Goal: Use online tool/utility: Utilize a website feature to perform a specific function

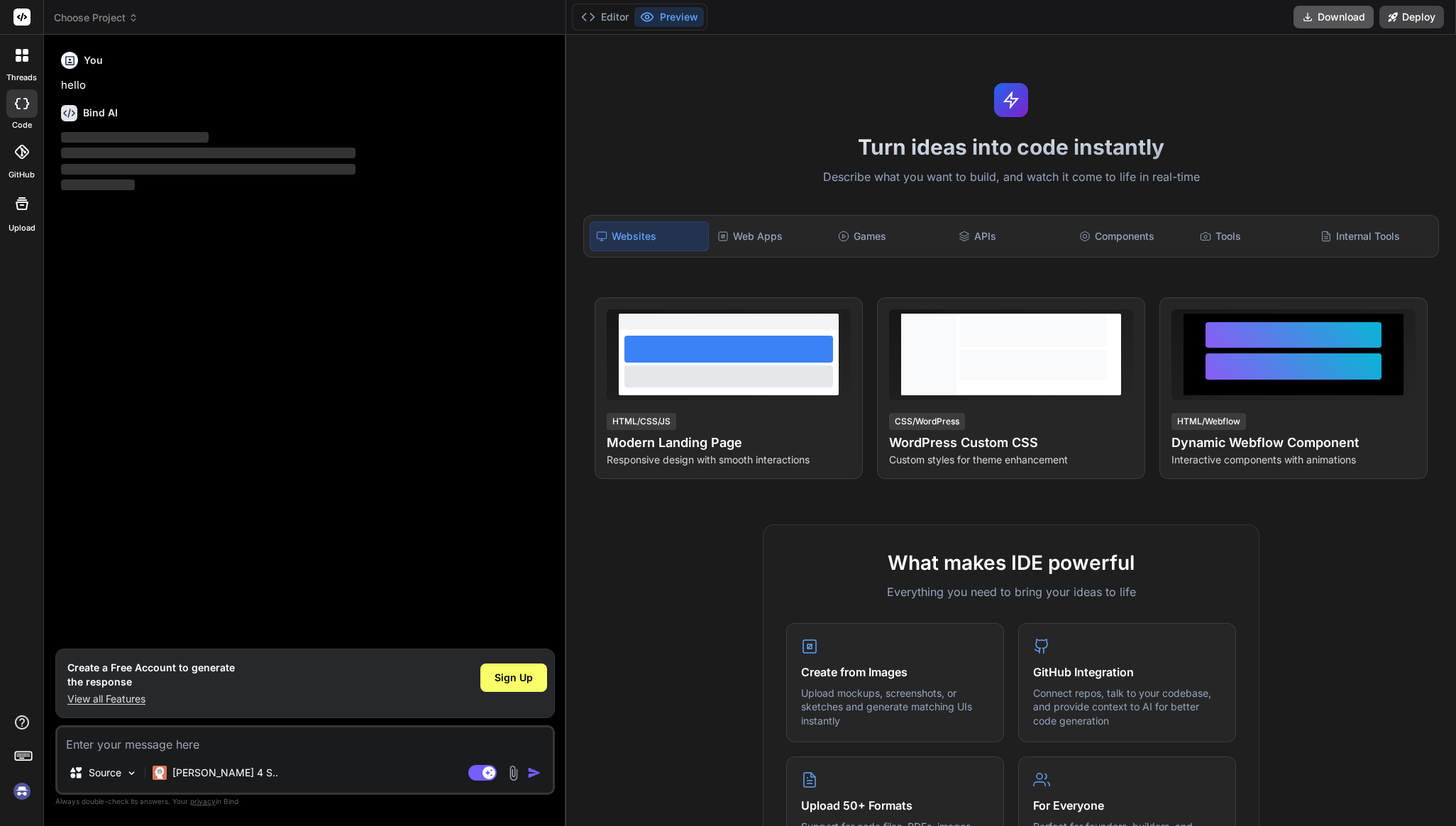
click at [1342, 22] on button "Download" at bounding box center [1333, 17] width 81 height 23
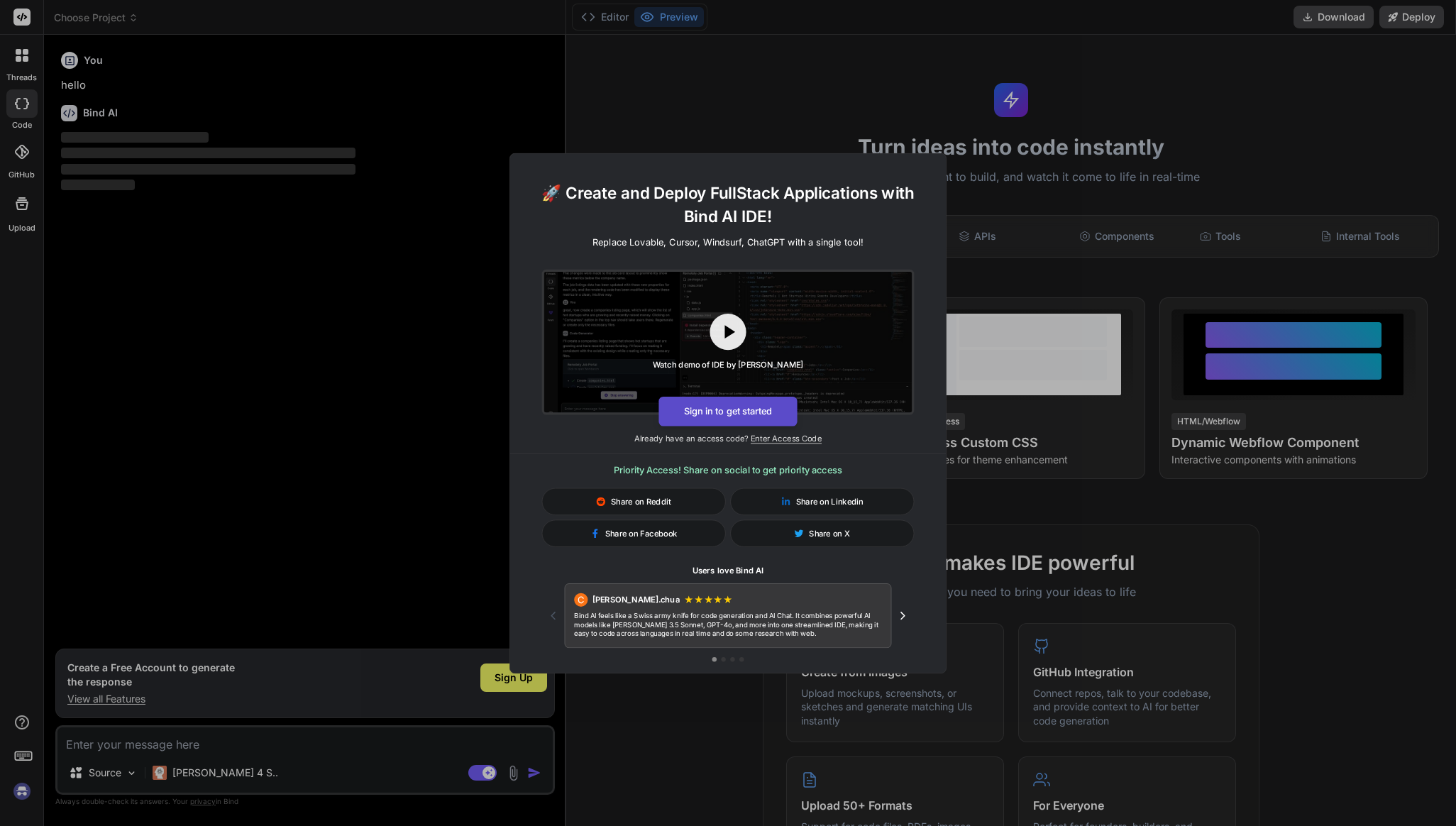
click at [718, 409] on button "Sign in to get started" at bounding box center [728, 411] width 138 height 29
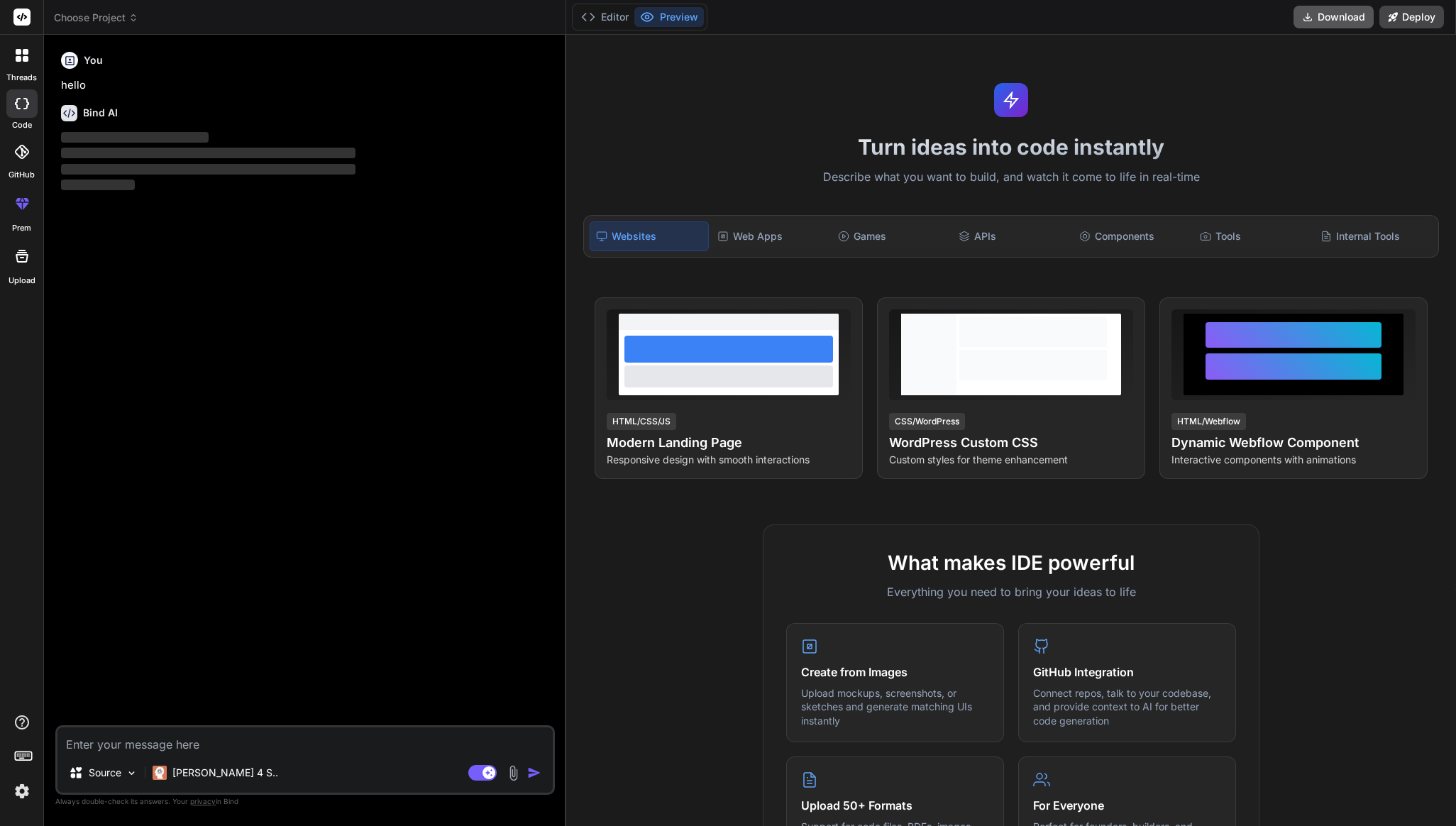
click at [1346, 20] on button "Download" at bounding box center [1333, 17] width 81 height 23
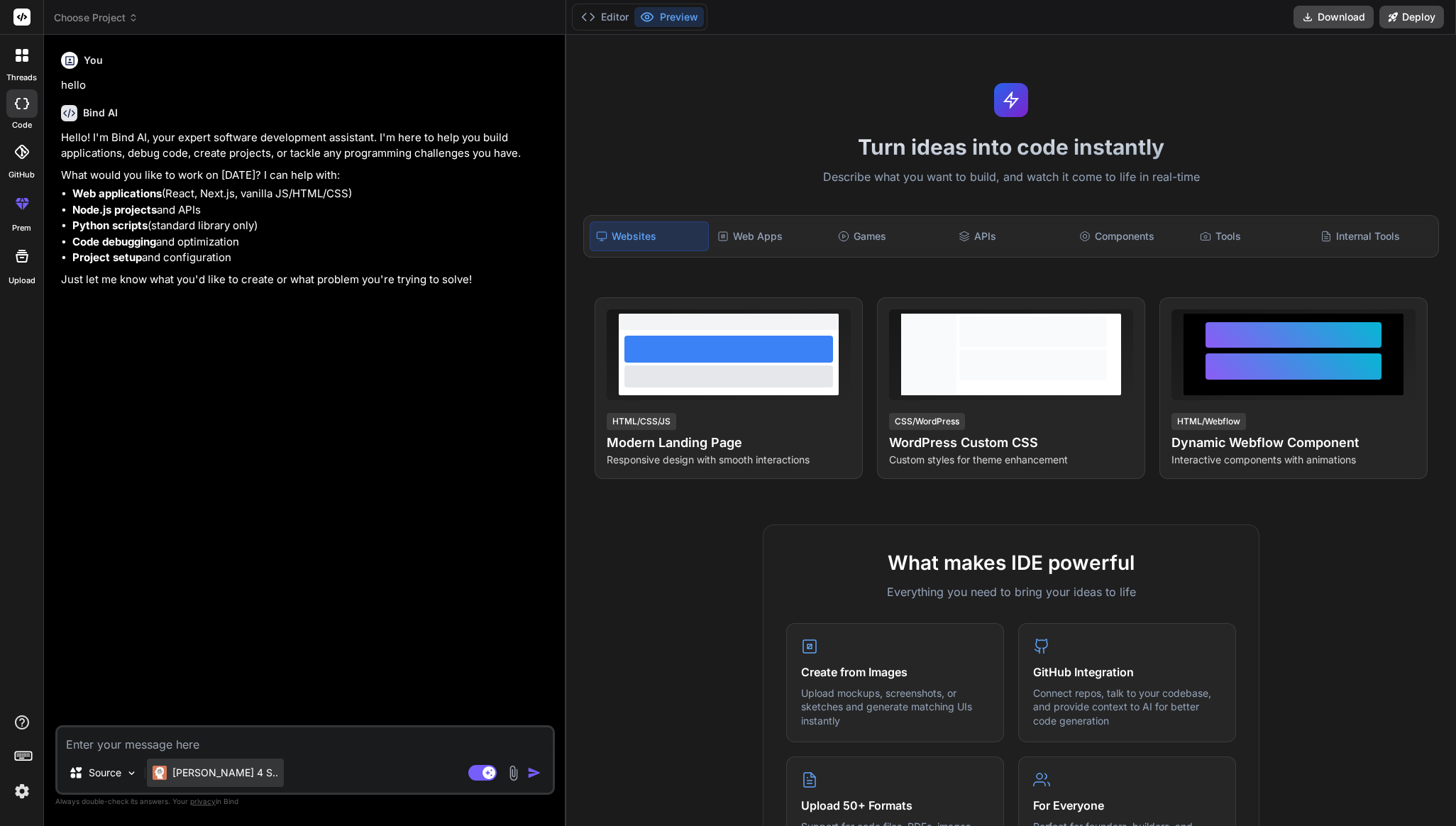
click at [221, 770] on p "[PERSON_NAME] 4 S.." at bounding box center [226, 773] width 106 height 14
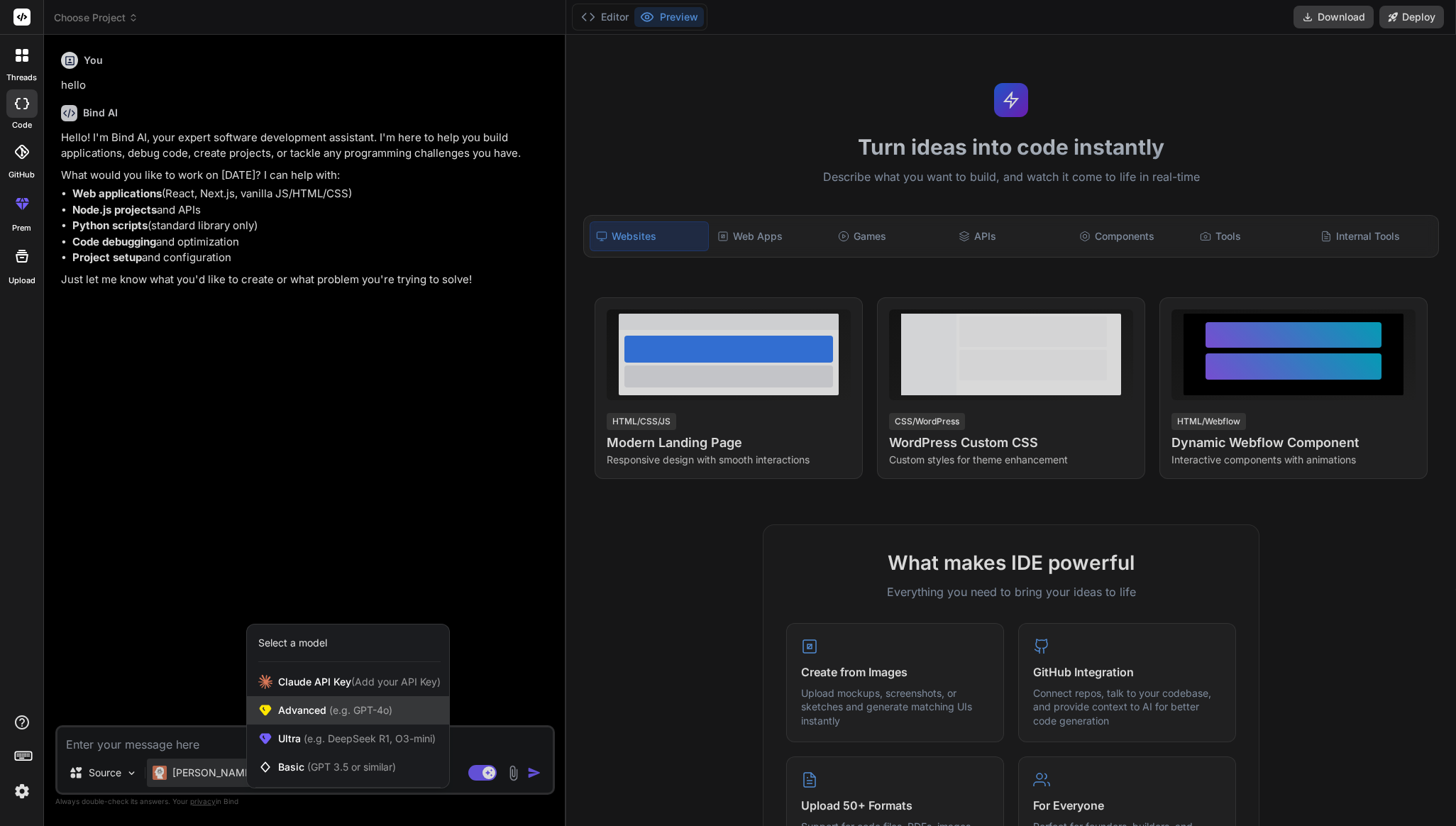
scroll to position [17, 0]
click at [359, 676] on span "(Add your API Key)" at bounding box center [396, 682] width 89 height 12
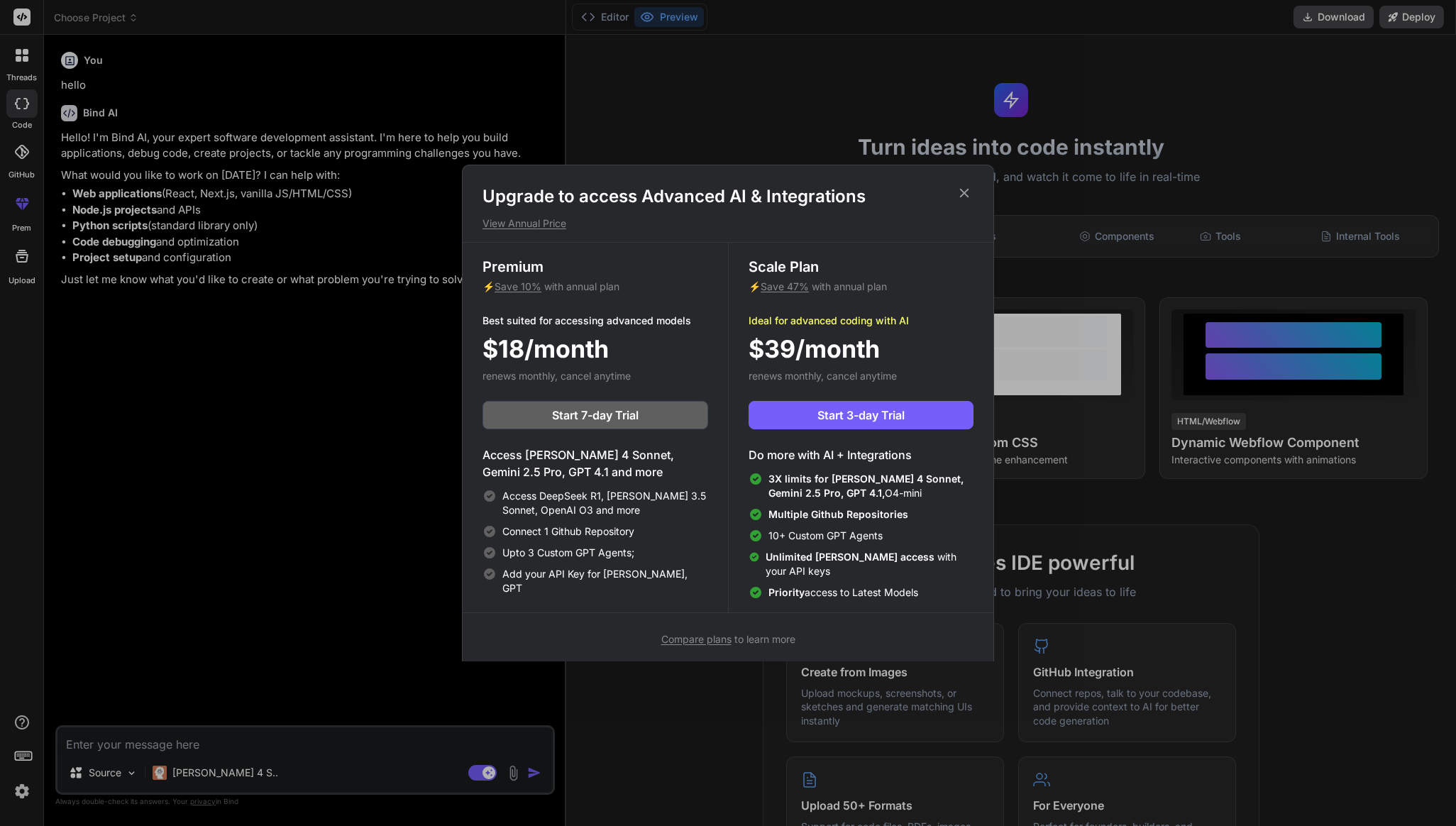
click at [252, 727] on div "Upgrade to access Advanced AI & Integrations View Annual Price Premium ⚡ Save 1…" at bounding box center [728, 413] width 1456 height 826
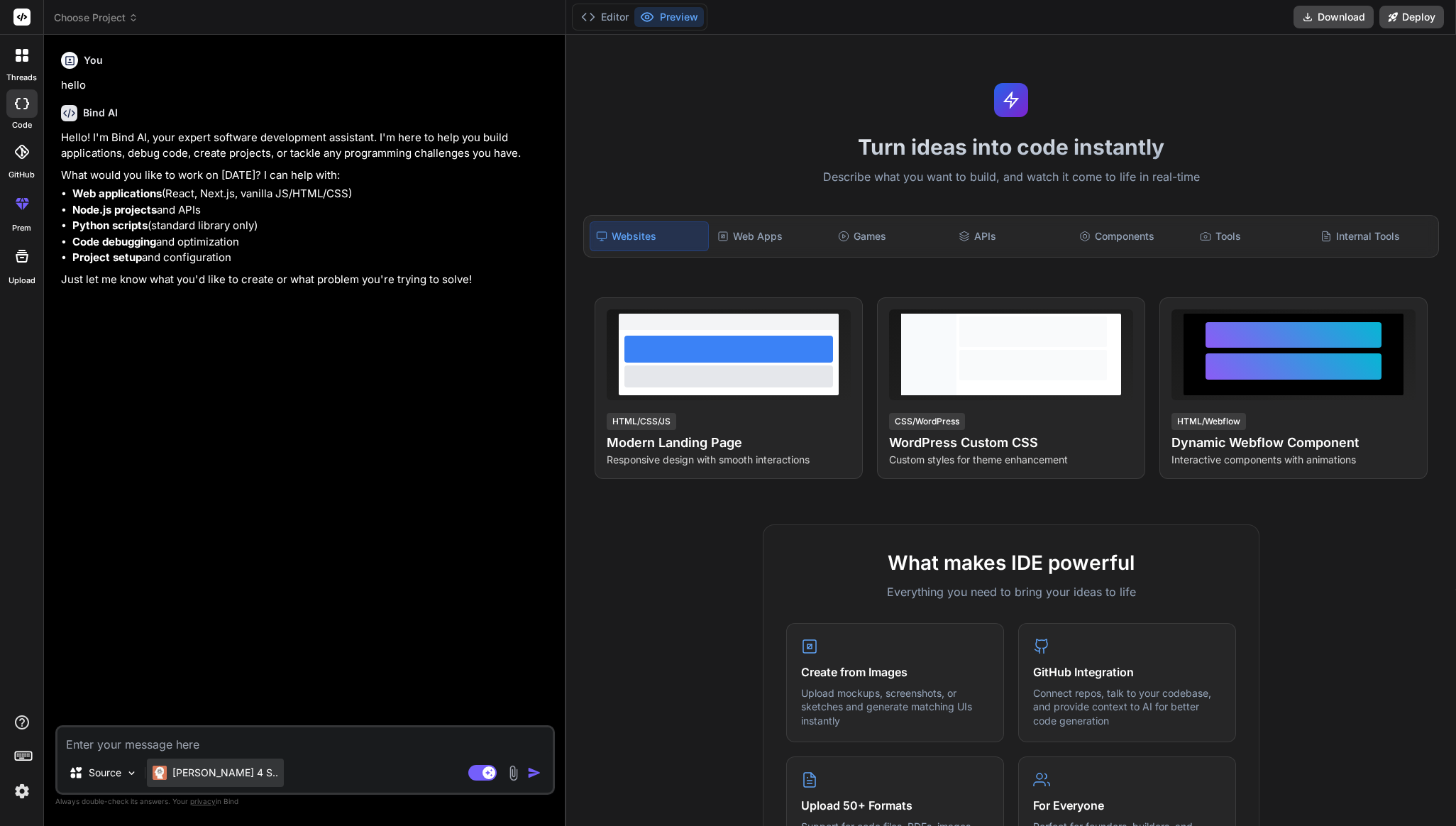
click at [219, 766] on p "[PERSON_NAME] 4 S.." at bounding box center [226, 773] width 106 height 14
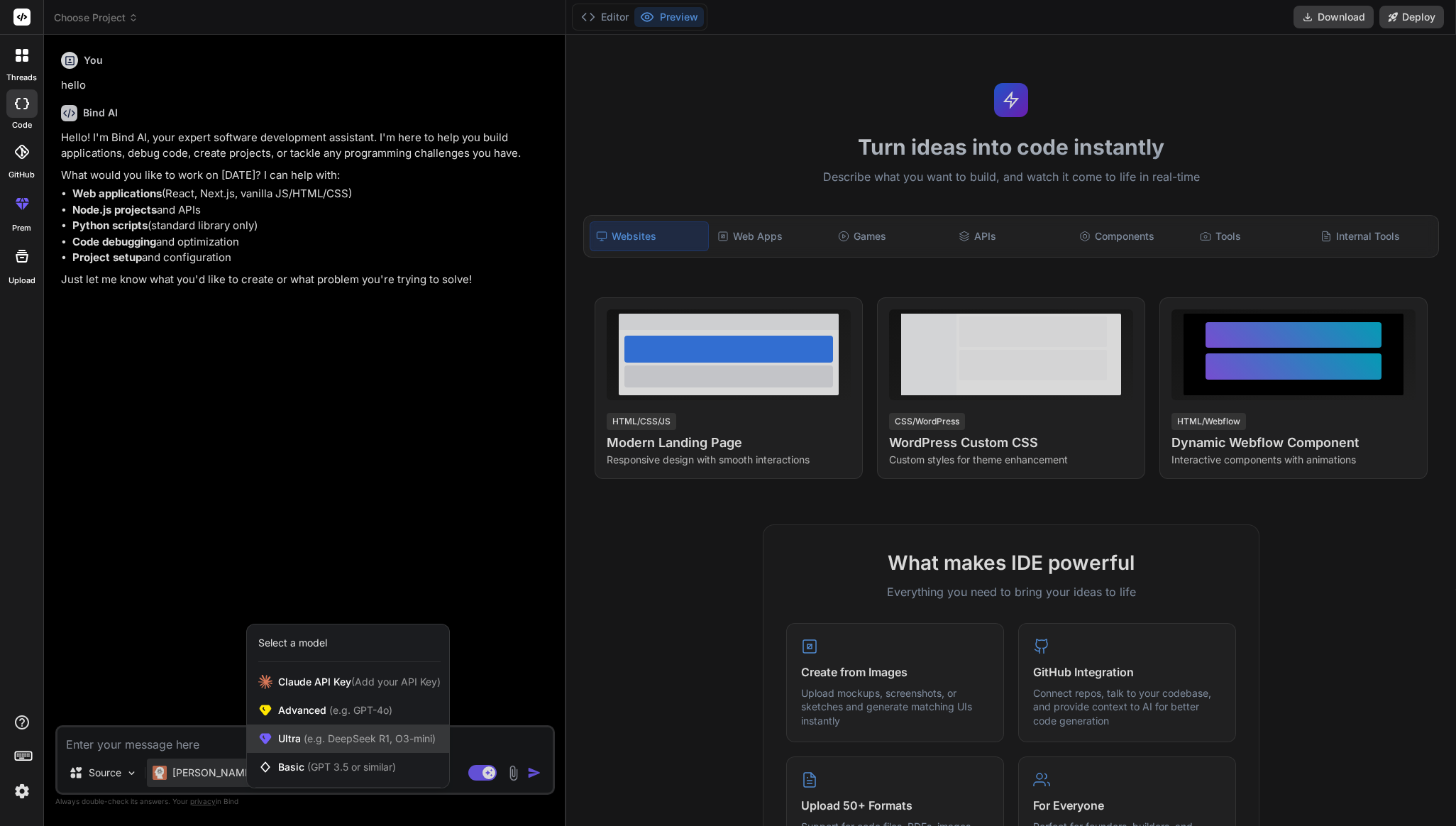
click at [311, 733] on span "(e.g. DeepSeek R1, O3-mini)" at bounding box center [367, 739] width 135 height 12
type textarea "x"
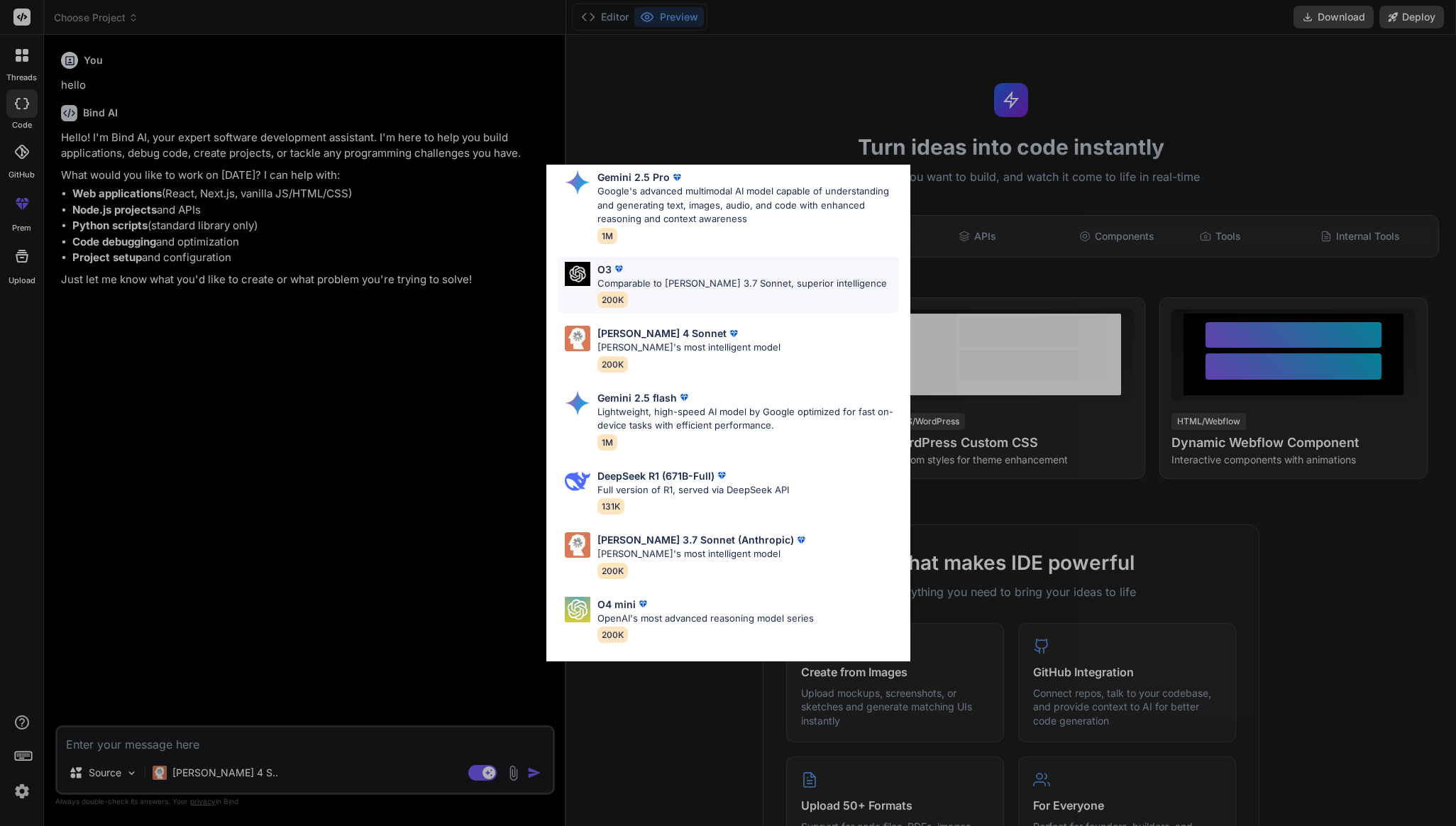
scroll to position [66, 0]
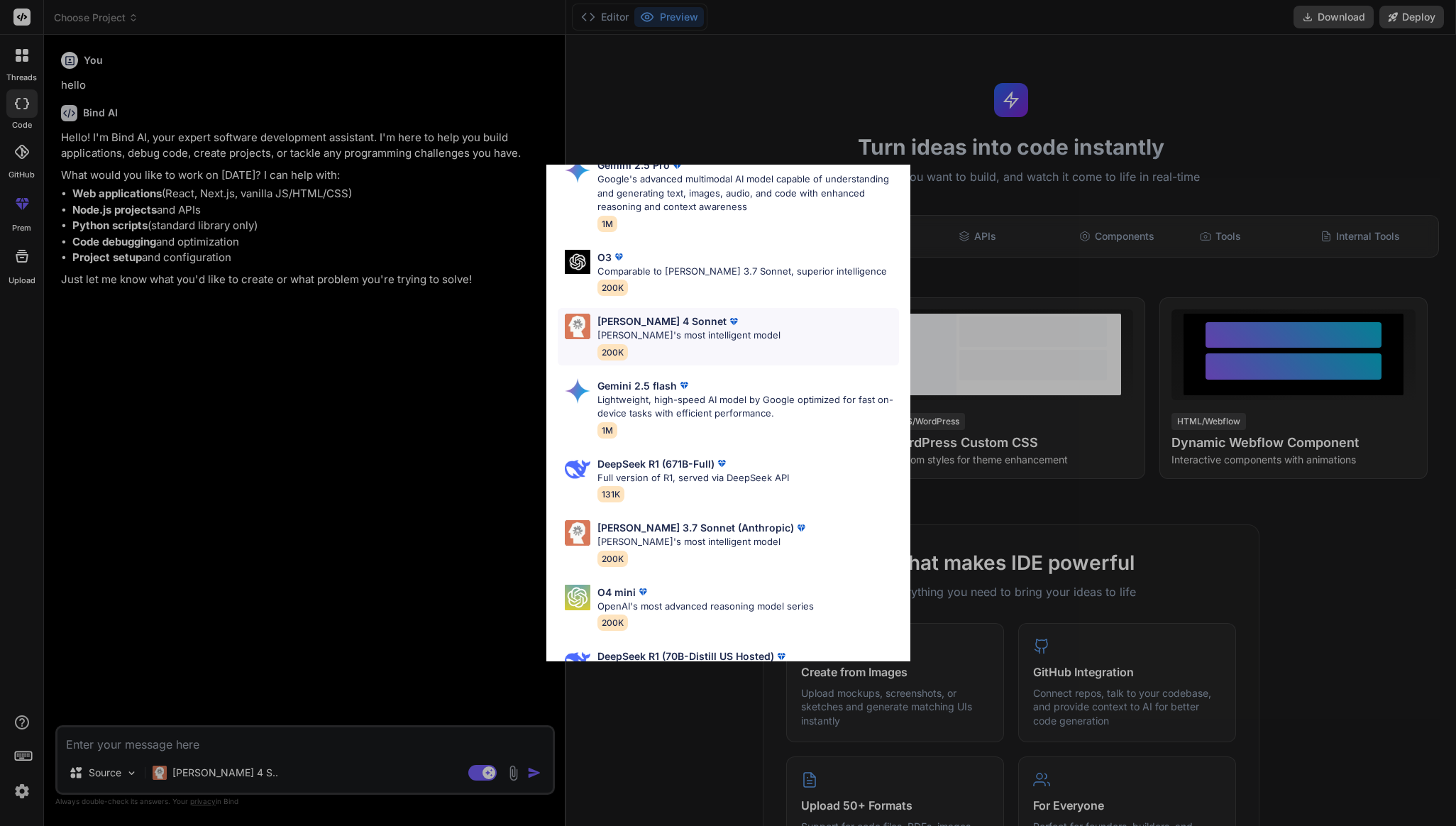
click at [656, 346] on div "[PERSON_NAME] 4 Sonnet [PERSON_NAME]'s most intelligent model 200K" at bounding box center [688, 336] width 183 height 46
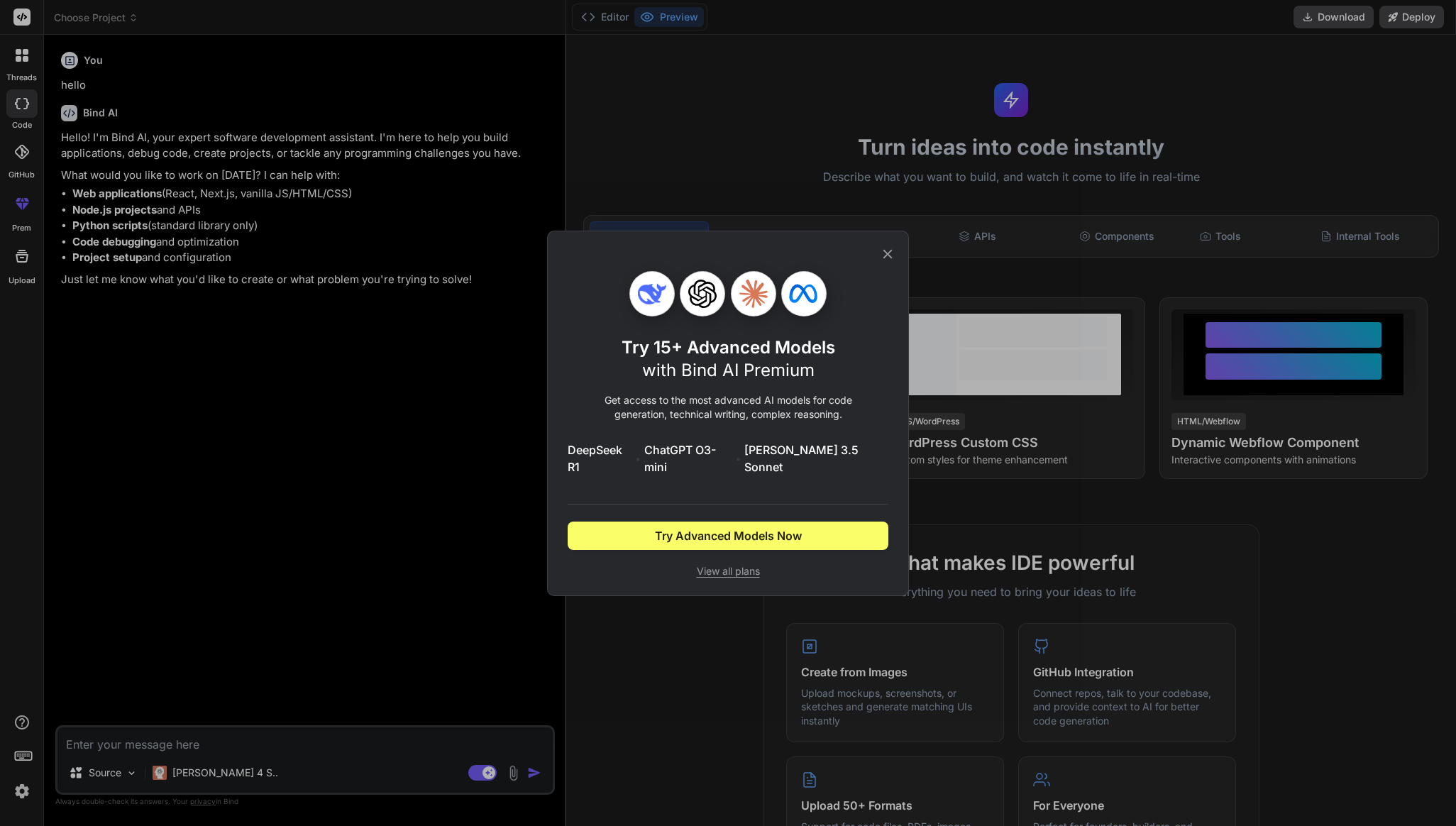
scroll to position [0, 0]
click at [706, 527] on span "Try Advanced Models Now" at bounding box center [728, 535] width 147 height 17
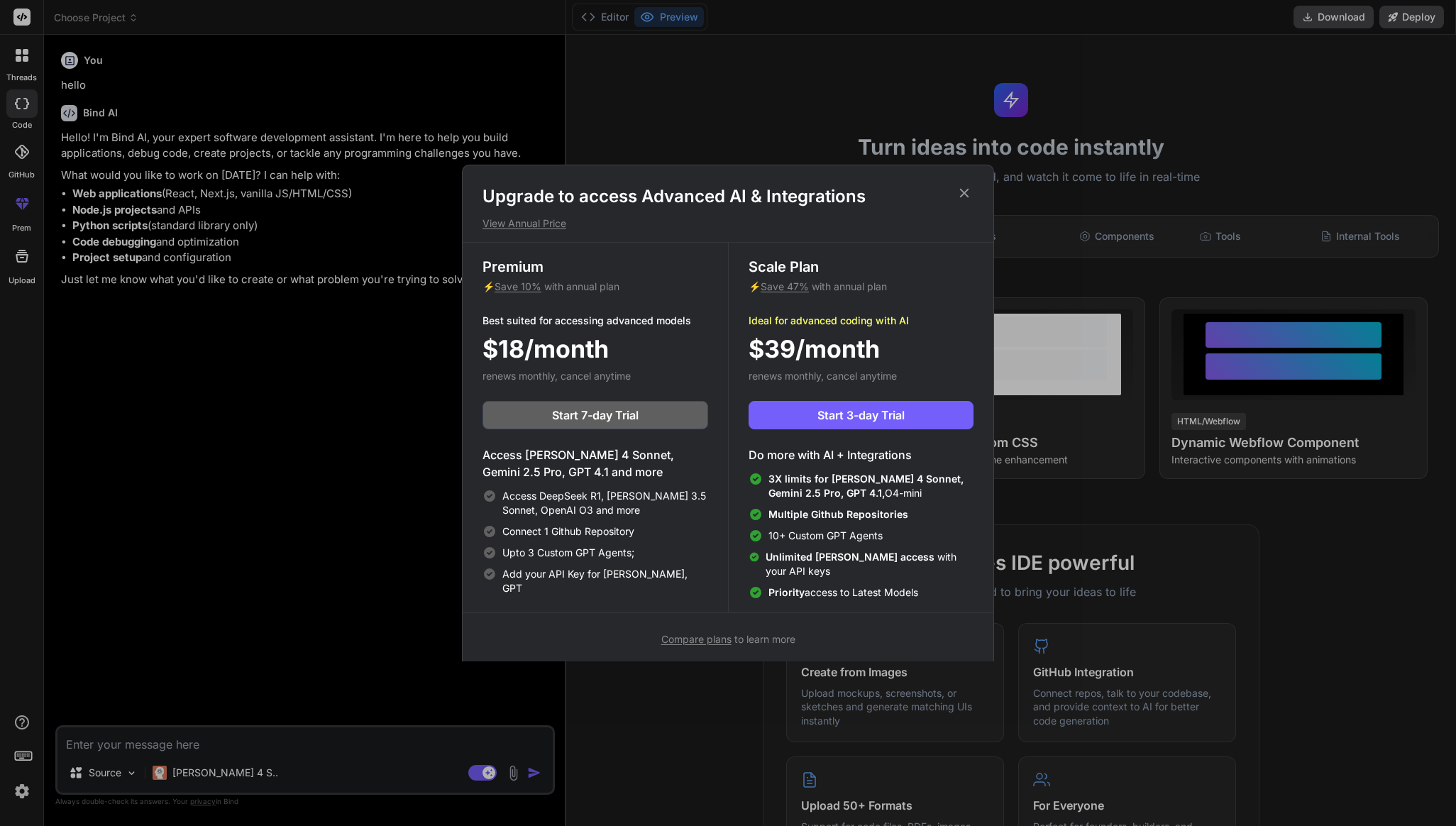
click at [957, 190] on icon at bounding box center [964, 193] width 16 height 16
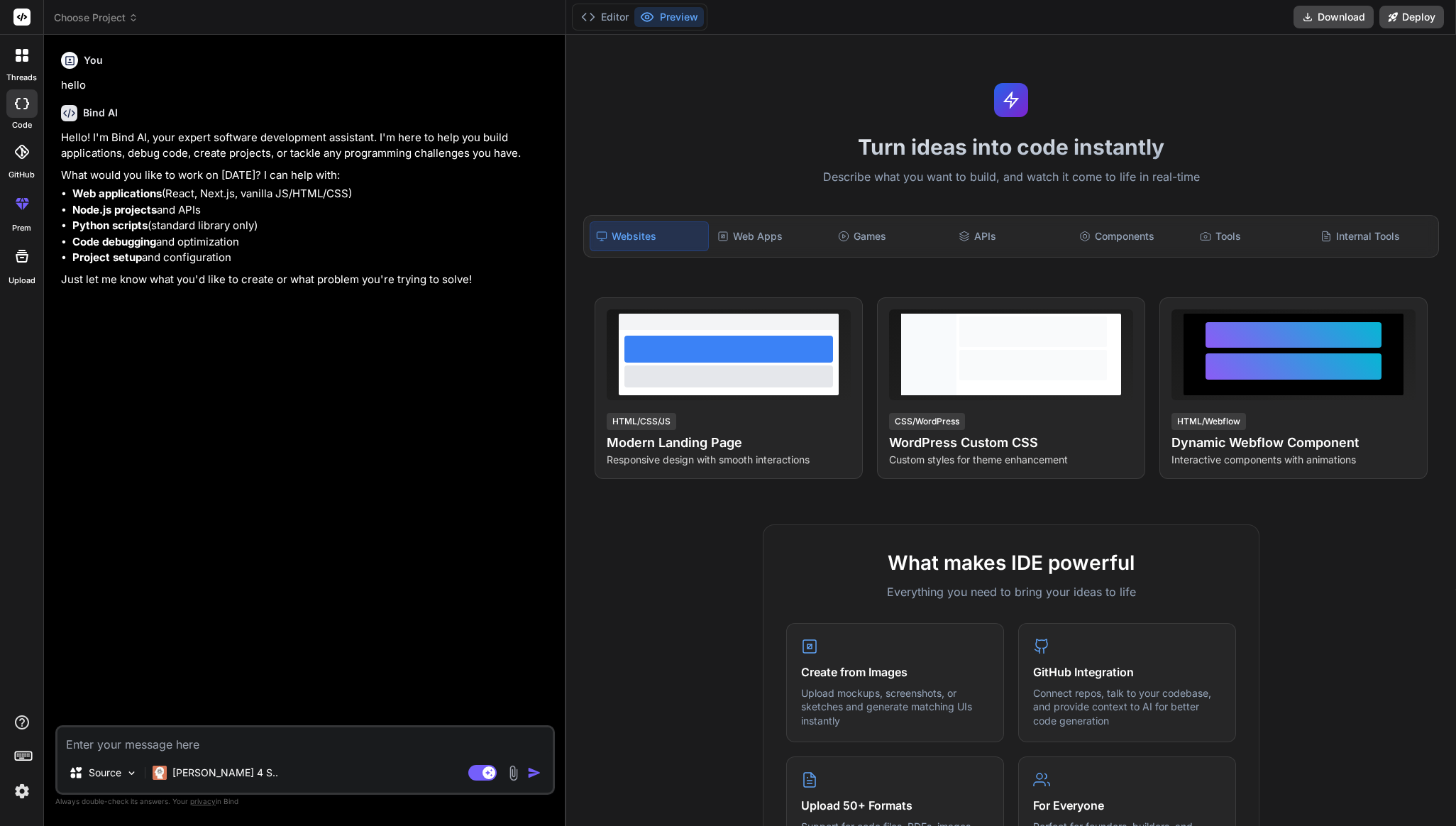
click at [210, 728] on textarea at bounding box center [305, 741] width 495 height 26
paste textarea "[URL][DOMAIN_NAME]"
type textarea "[URL][DOMAIN_NAME]"
type textarea "x"
type textarea "[URL][DOMAIN_NAME]"
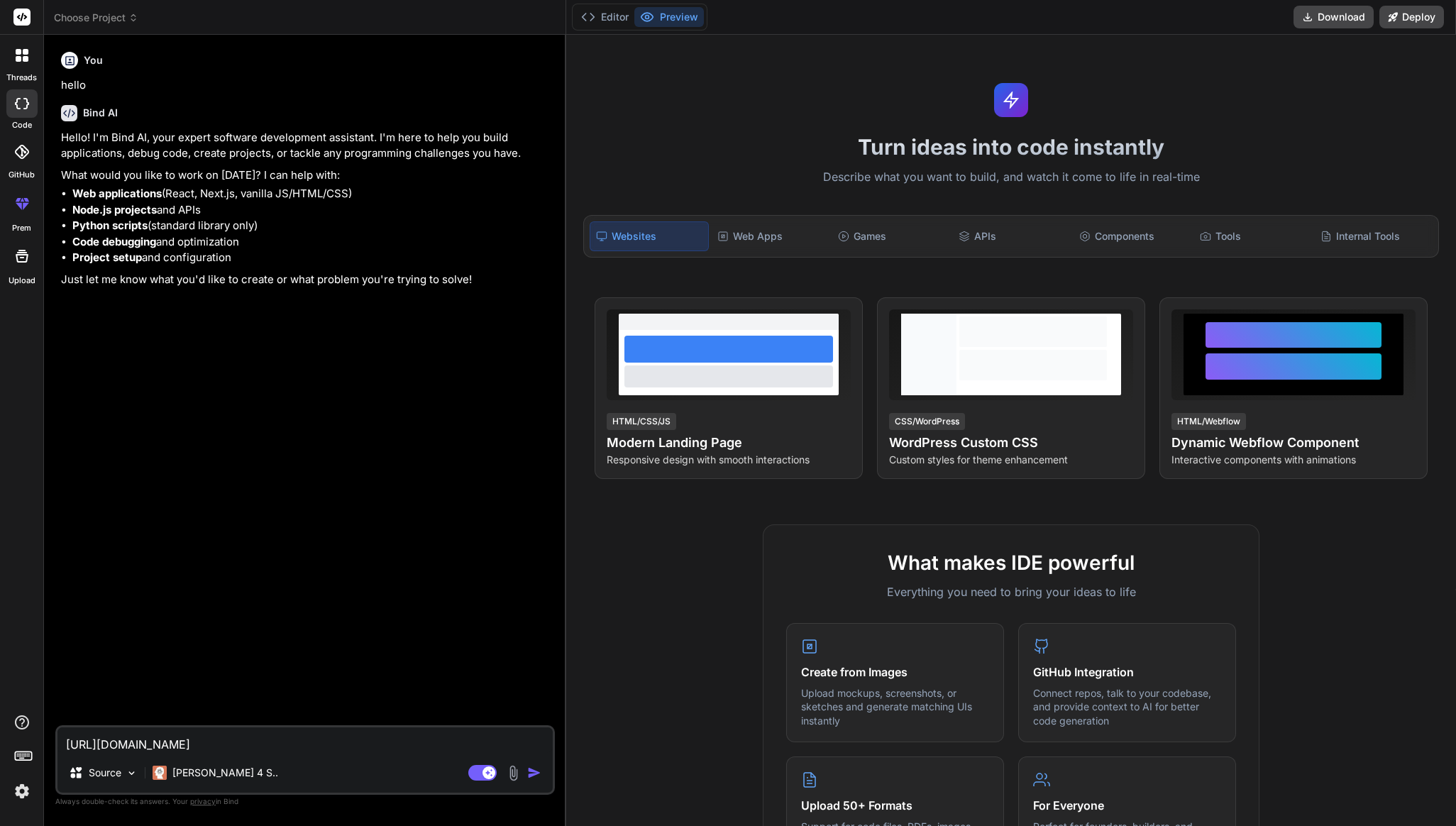
type textarea "x"
type textarea "[URL][DOMAIN_NAME] c"
type textarea "x"
type textarea "[URL][DOMAIN_NAME] cl"
type textarea "x"
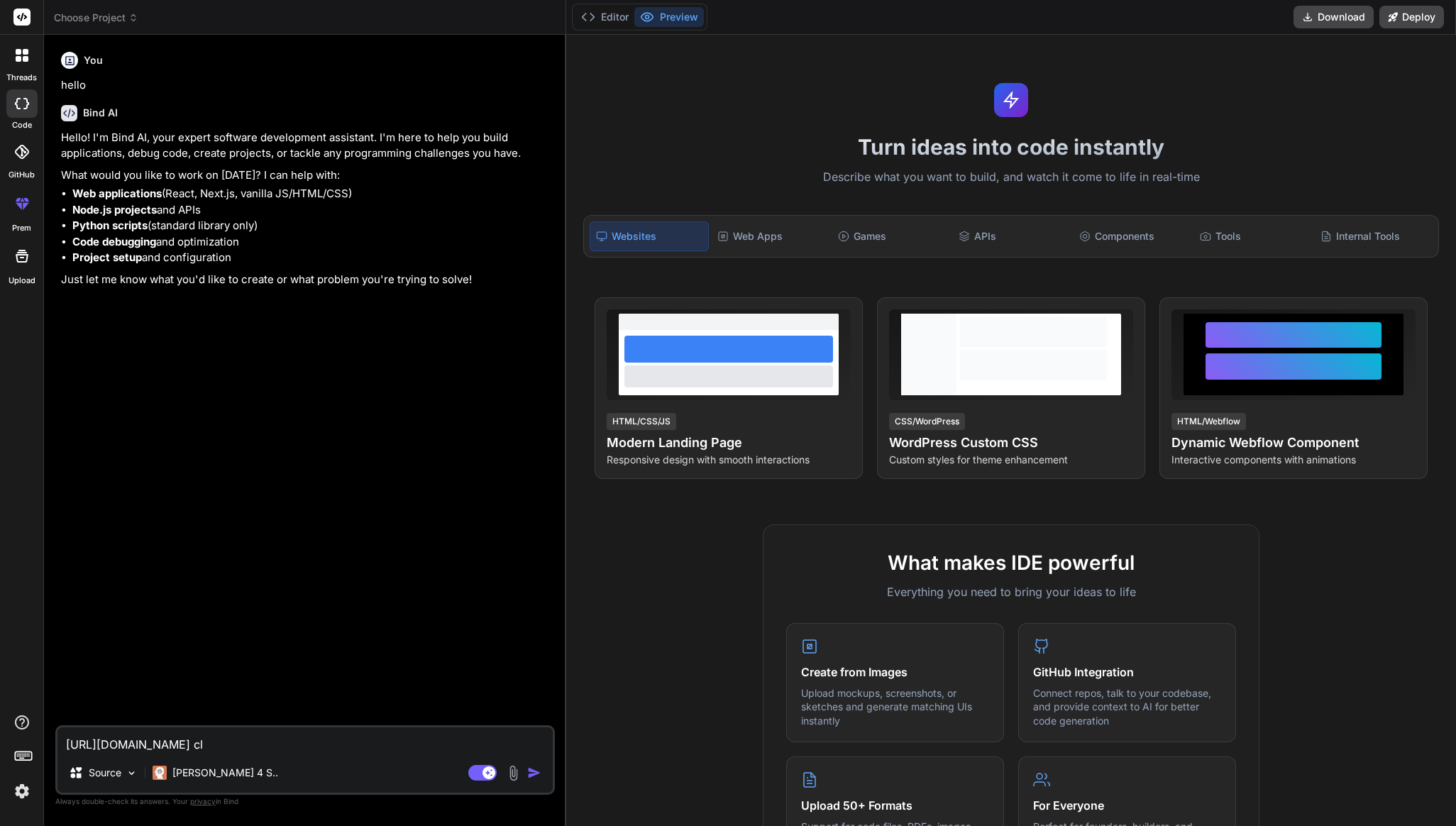
type textarea "[URL][DOMAIN_NAME] clo"
type textarea "x"
type textarea "[URL][DOMAIN_NAME] clon"
type textarea "x"
type textarea "[URL][DOMAIN_NAME] clone"
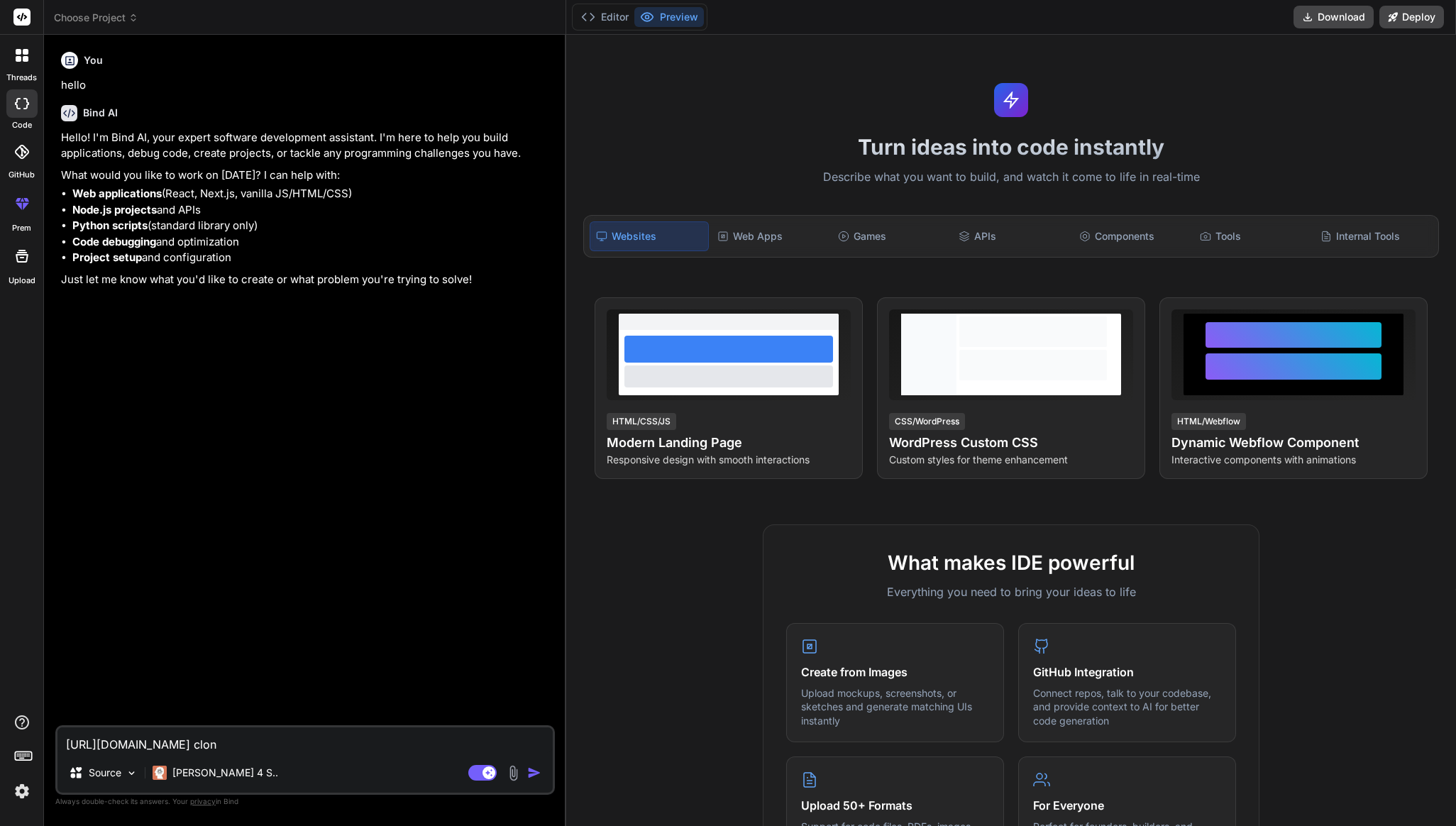
type textarea "x"
type textarea "[URL][DOMAIN_NAME] clone"
type textarea "x"
type textarea "[URL][DOMAIN_NAME] clone t"
type textarea "x"
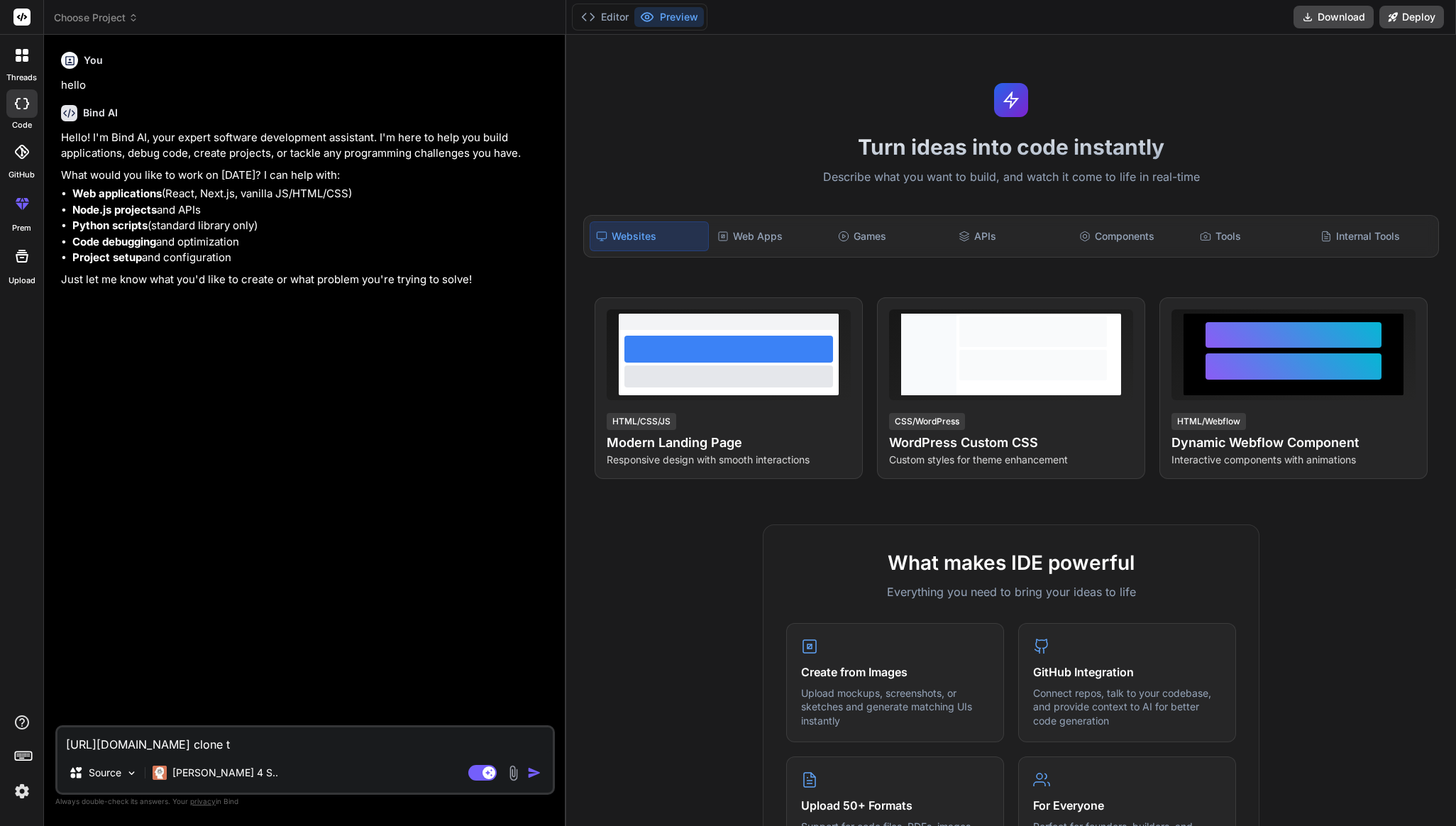
type textarea "[URL][DOMAIN_NAME] clone th"
type textarea "x"
type textarea "[URL][DOMAIN_NAME] clone thi"
type textarea "x"
type textarea "[URL][DOMAIN_NAME] clone this"
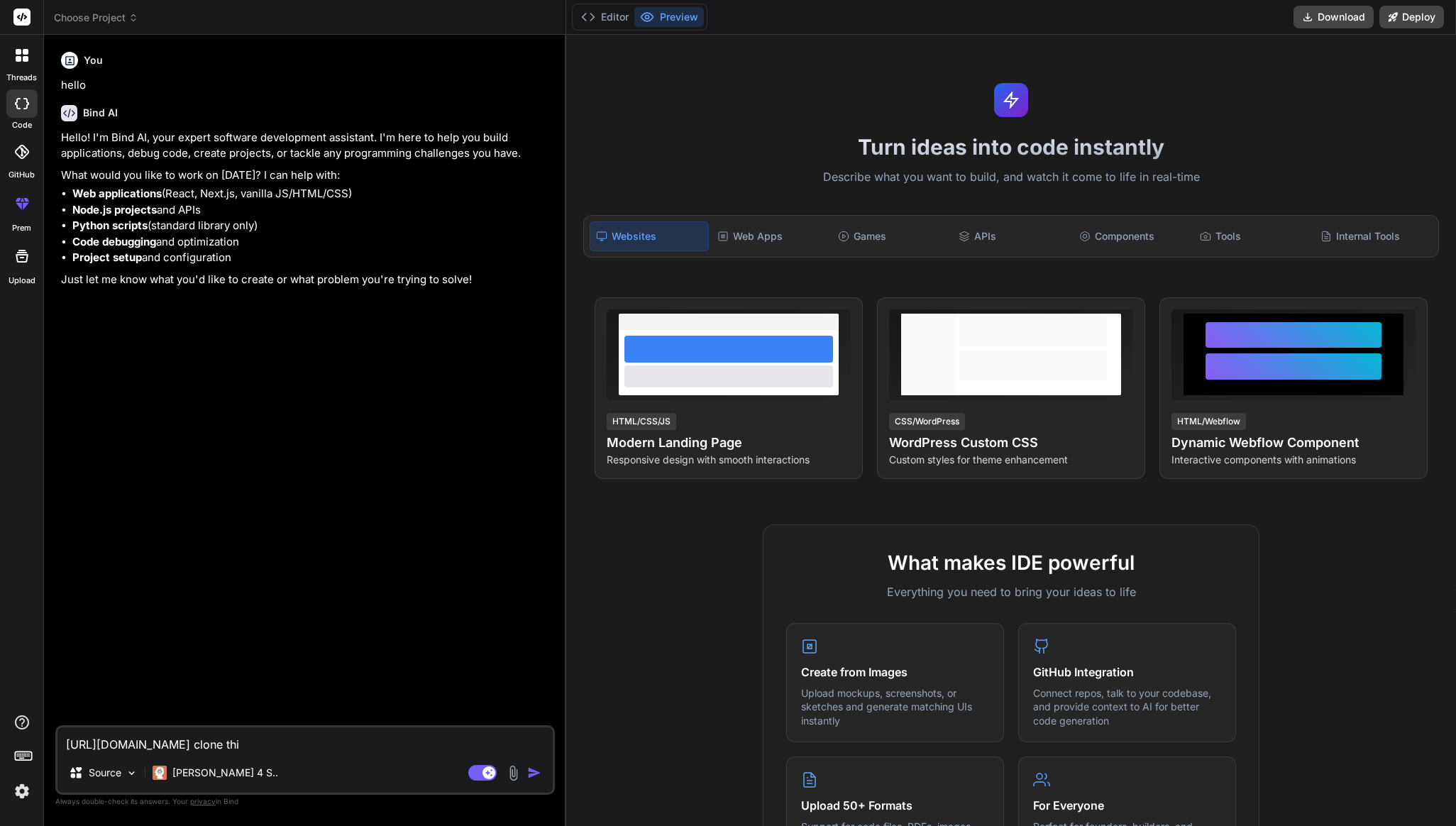
type textarea "x"
type textarea "[URL][DOMAIN_NAME] clone this"
type textarea "x"
type textarea "[URL][DOMAIN_NAME] clone this w"
type textarea "x"
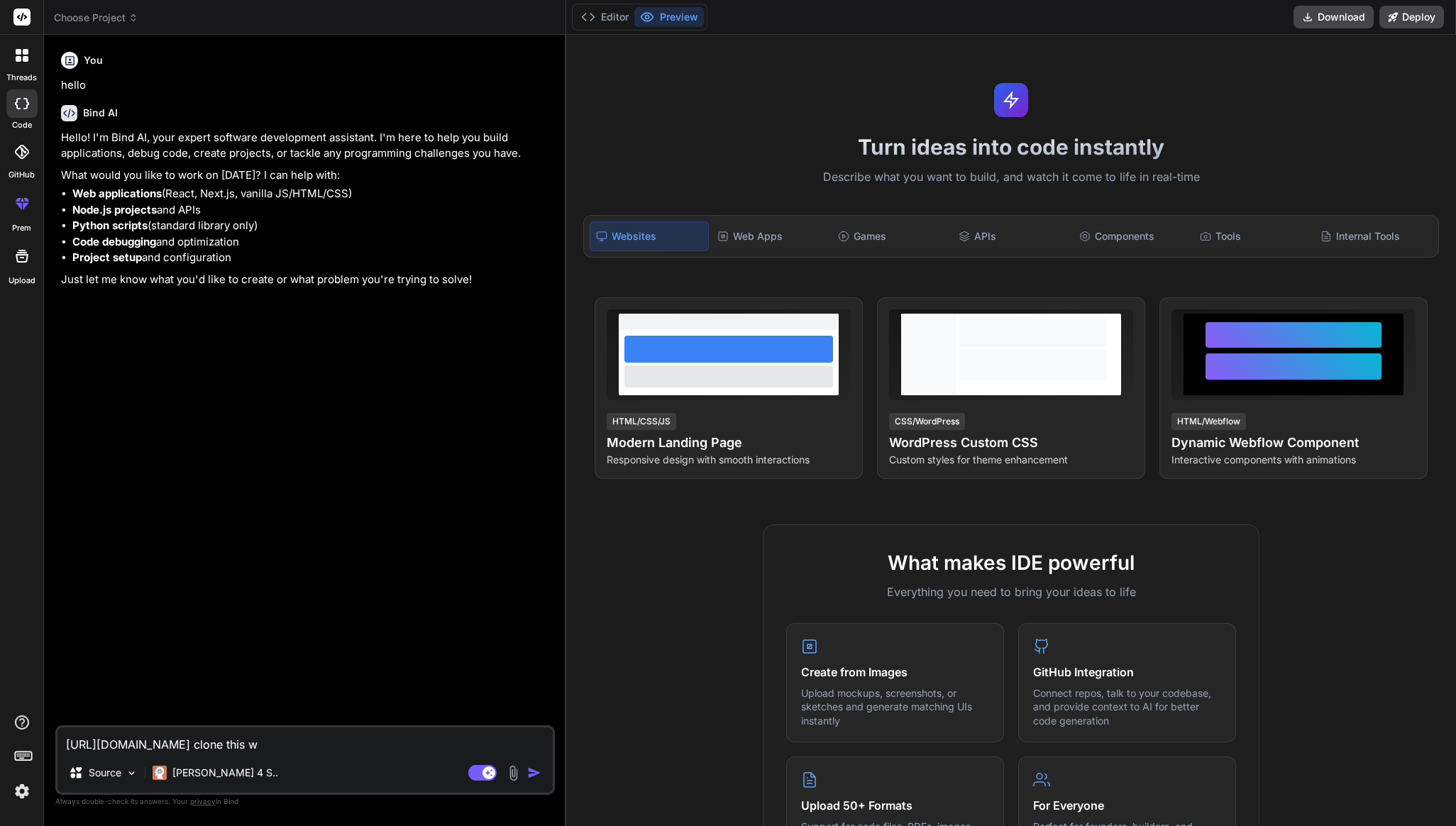
type textarea "[URL][DOMAIN_NAME] clone this we"
type textarea "x"
type textarea "[URL][DOMAIN_NAME] clone this web"
type textarea "x"
type textarea "[URL][DOMAIN_NAME] clone this webp"
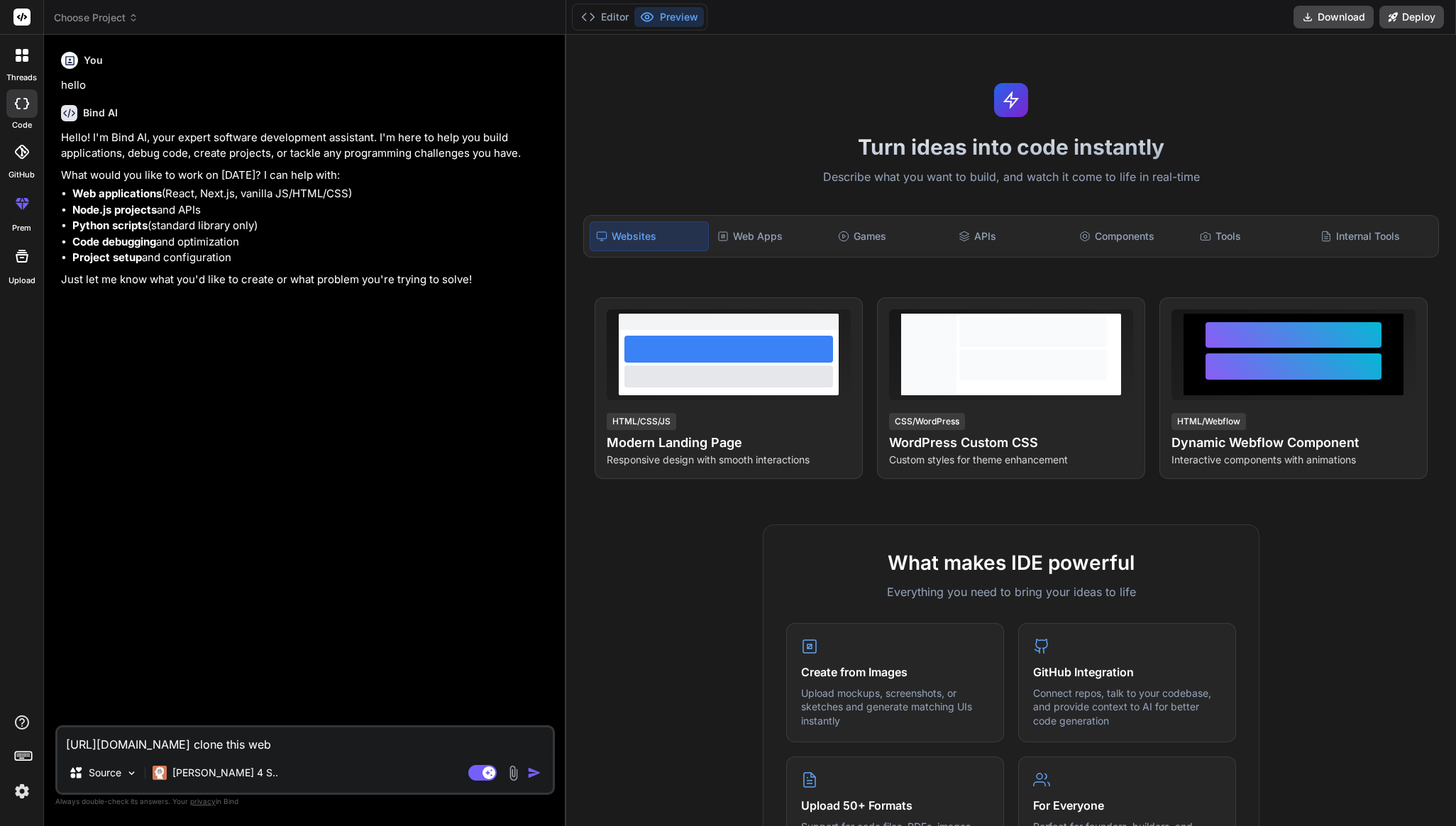
type textarea "x"
type textarea "[URL][DOMAIN_NAME] clone this webpa"
type textarea "x"
type textarea "[URL][DOMAIN_NAME] clone this webpag"
type textarea "x"
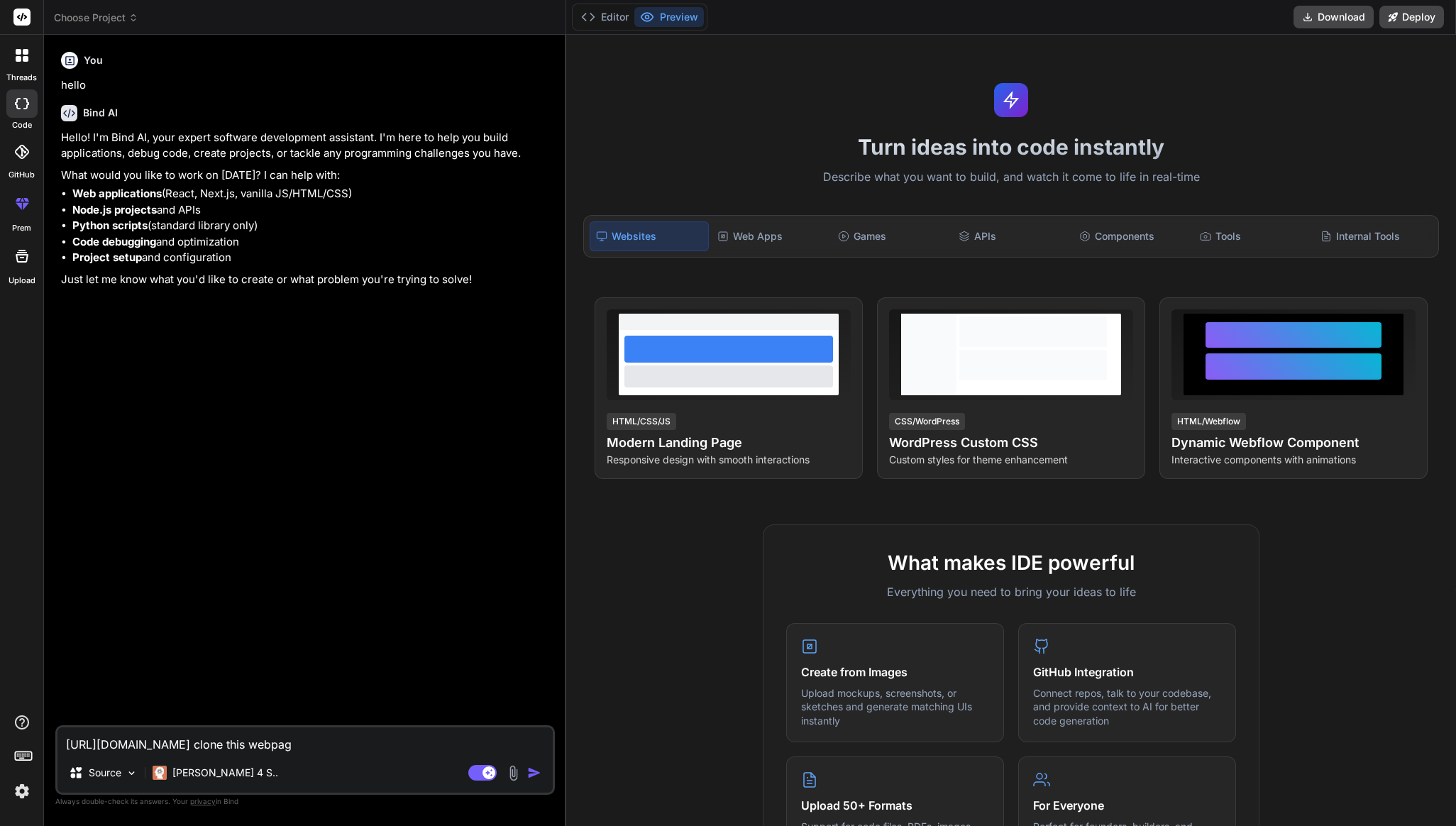
type textarea "[URL][DOMAIN_NAME] clone this webpage"
type textarea "x"
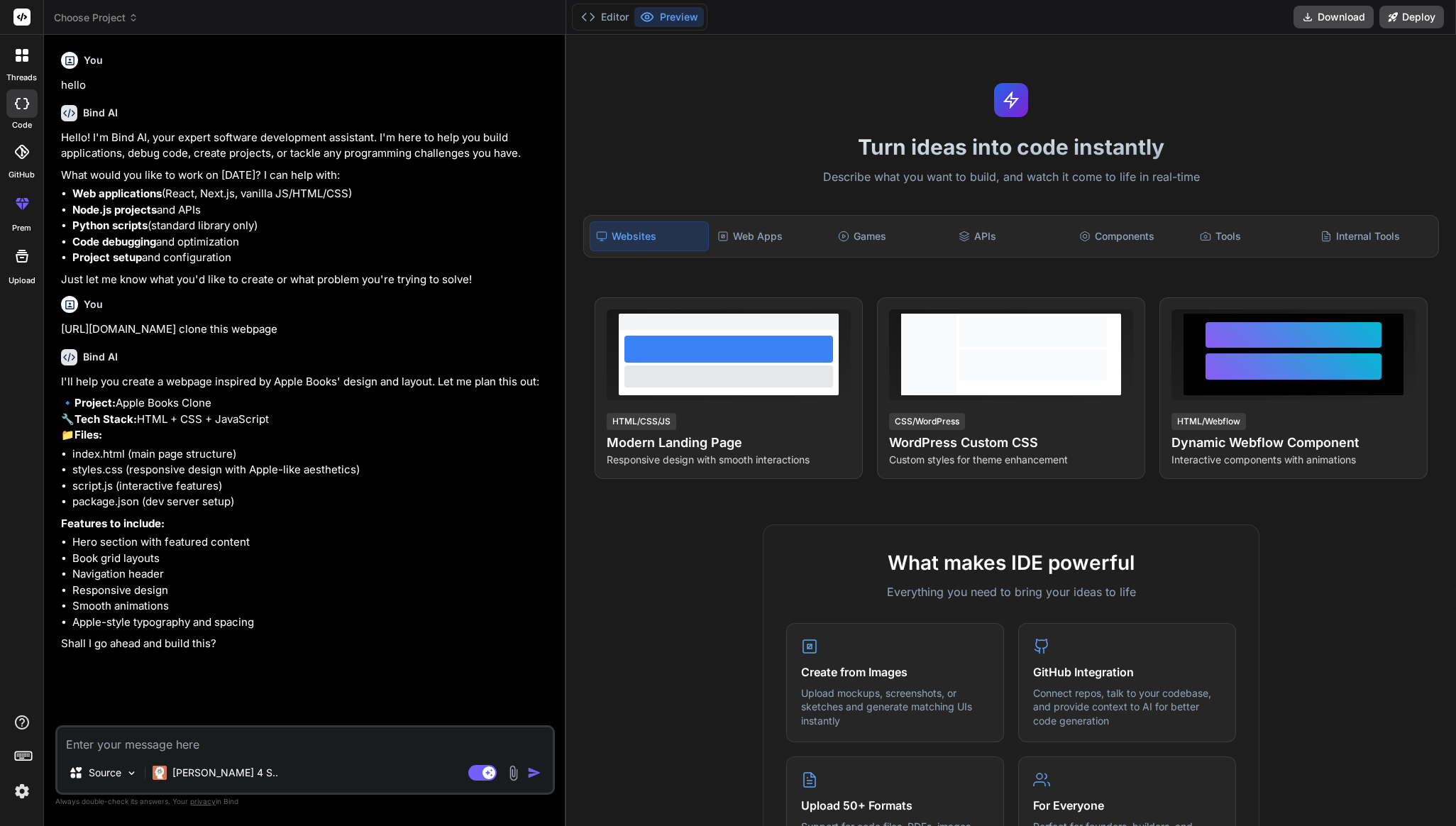
type textarea "x"
type textarea "y"
type textarea "x"
type textarea "ye"
type textarea "x"
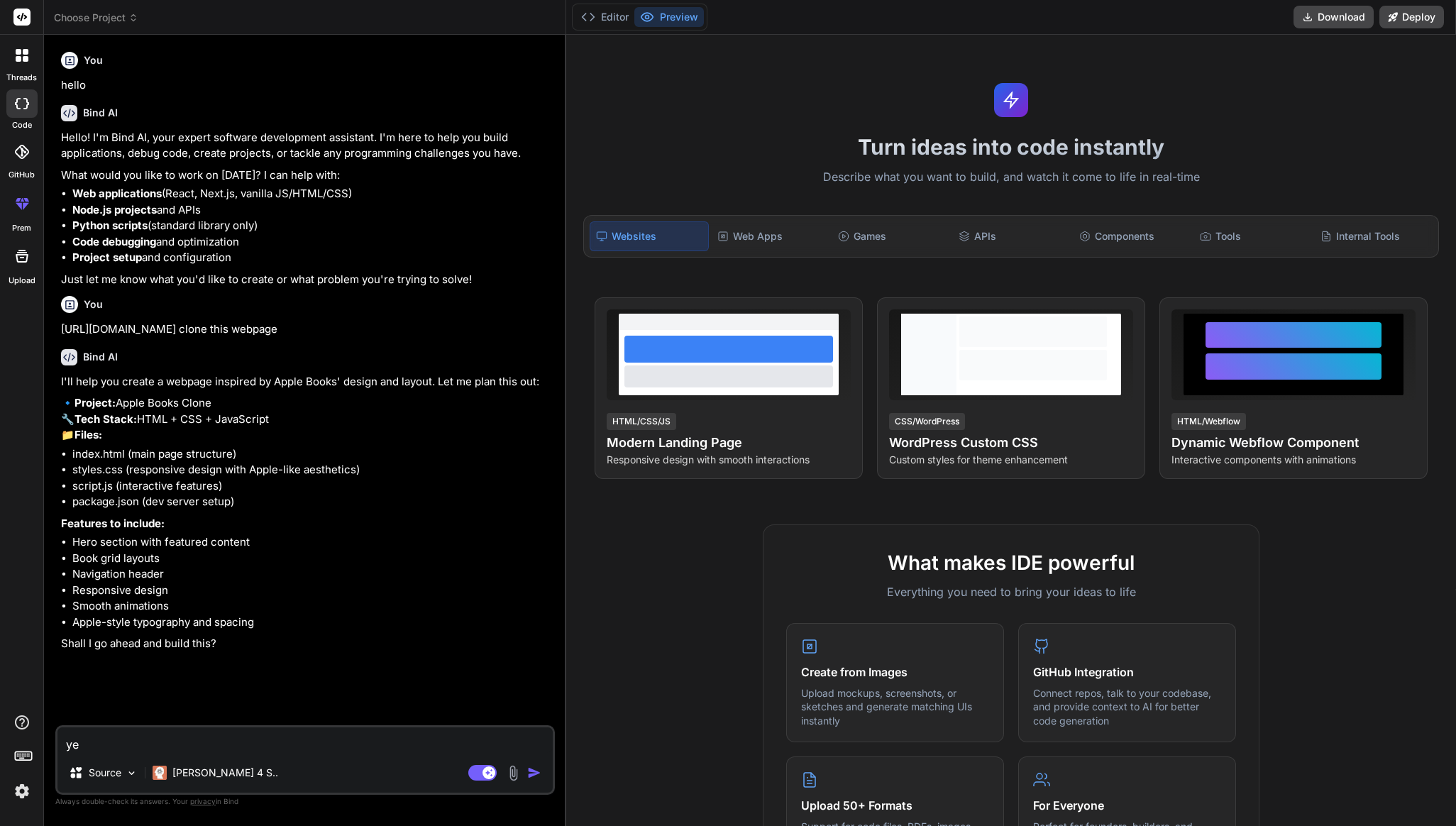
type textarea "yes"
type textarea "x"
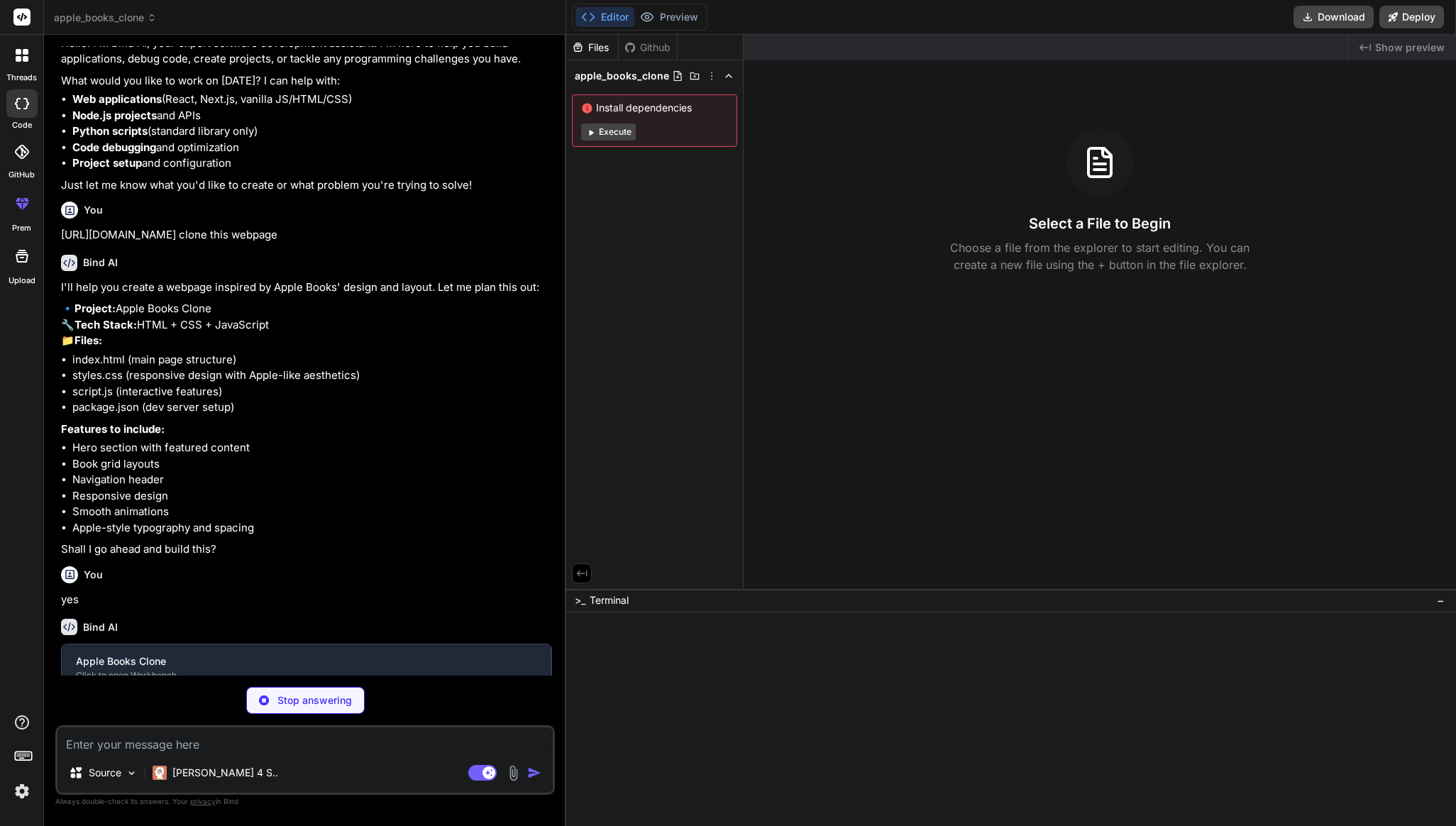
scroll to position [109, 0]
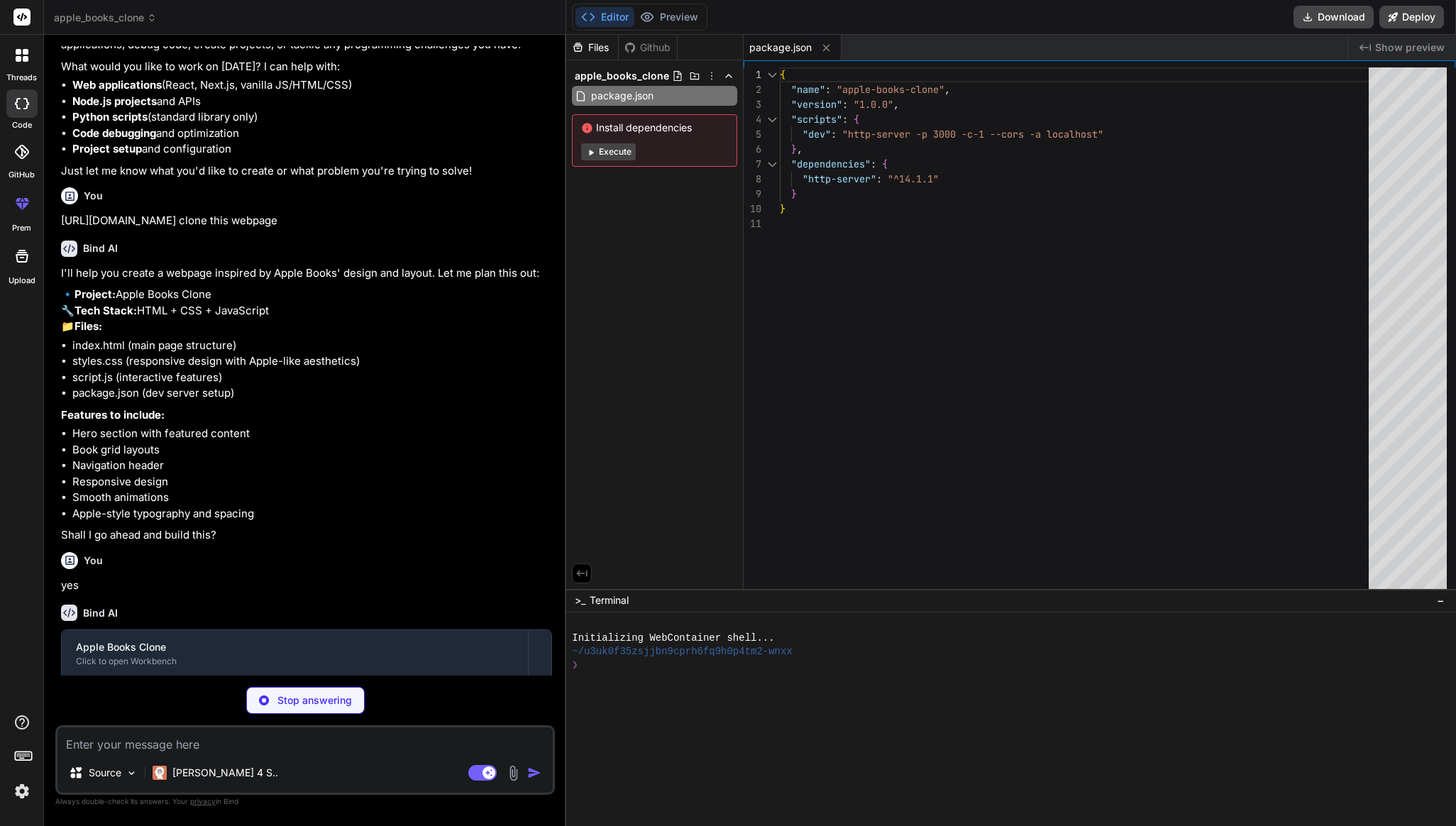
type textarea "x"
type textarea "<script src="script.js"></script> </body> </html>"
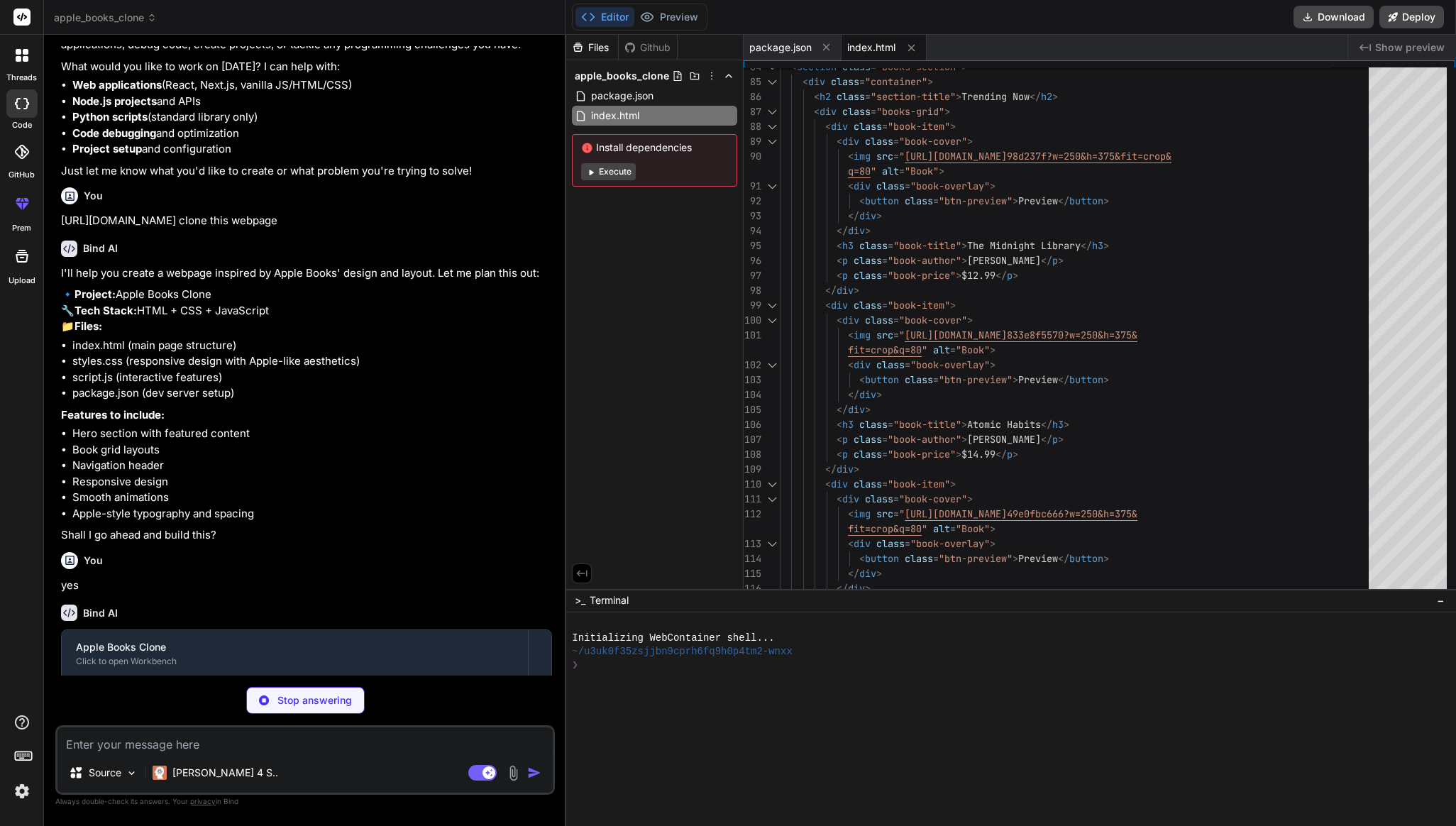
scroll to position [229, 0]
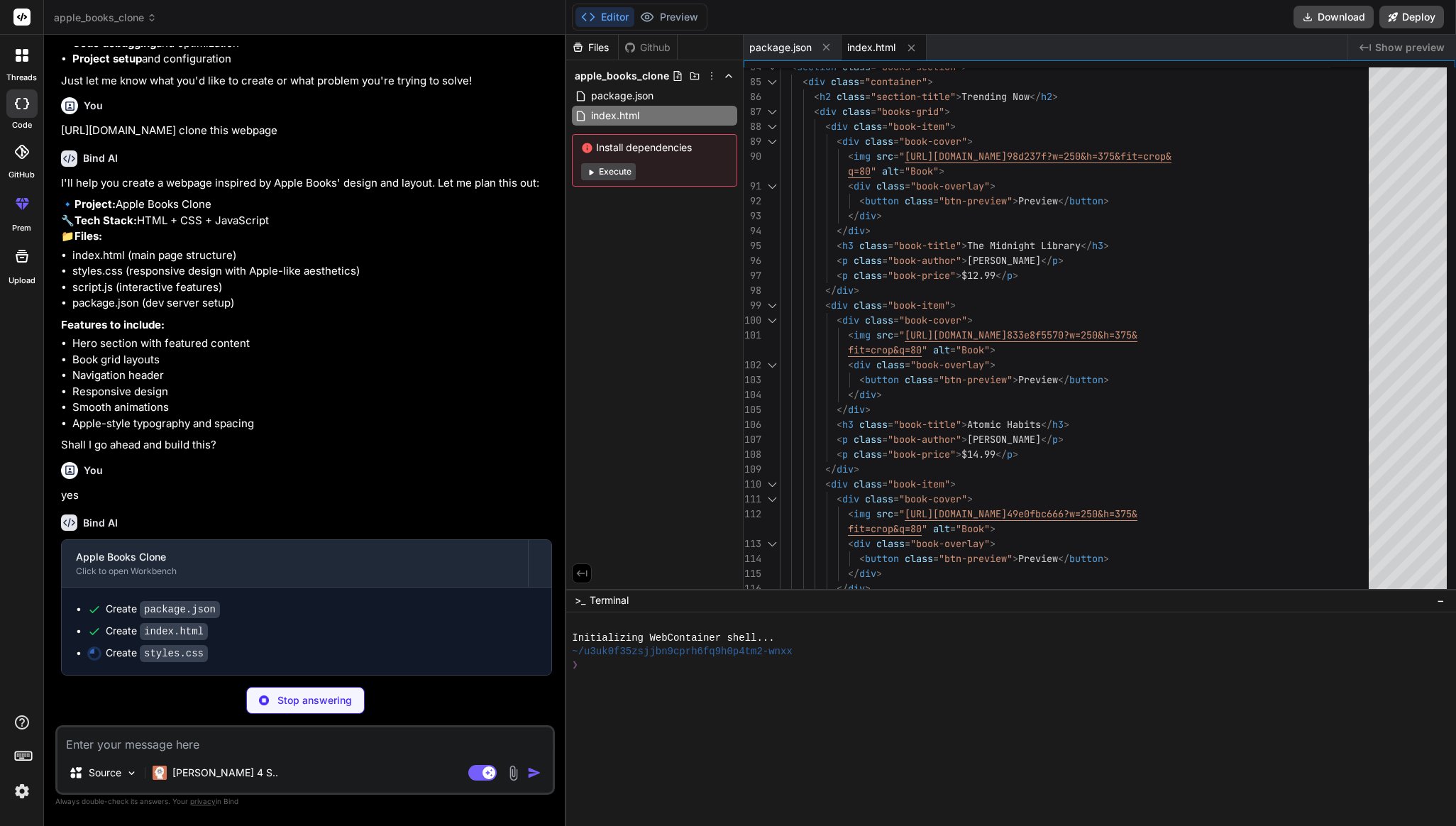
type textarea "x"
type textarea "grid-template-columns: repeat(auto-fit, minmax(120px, 1fr)); gap: 20px; } .foot…"
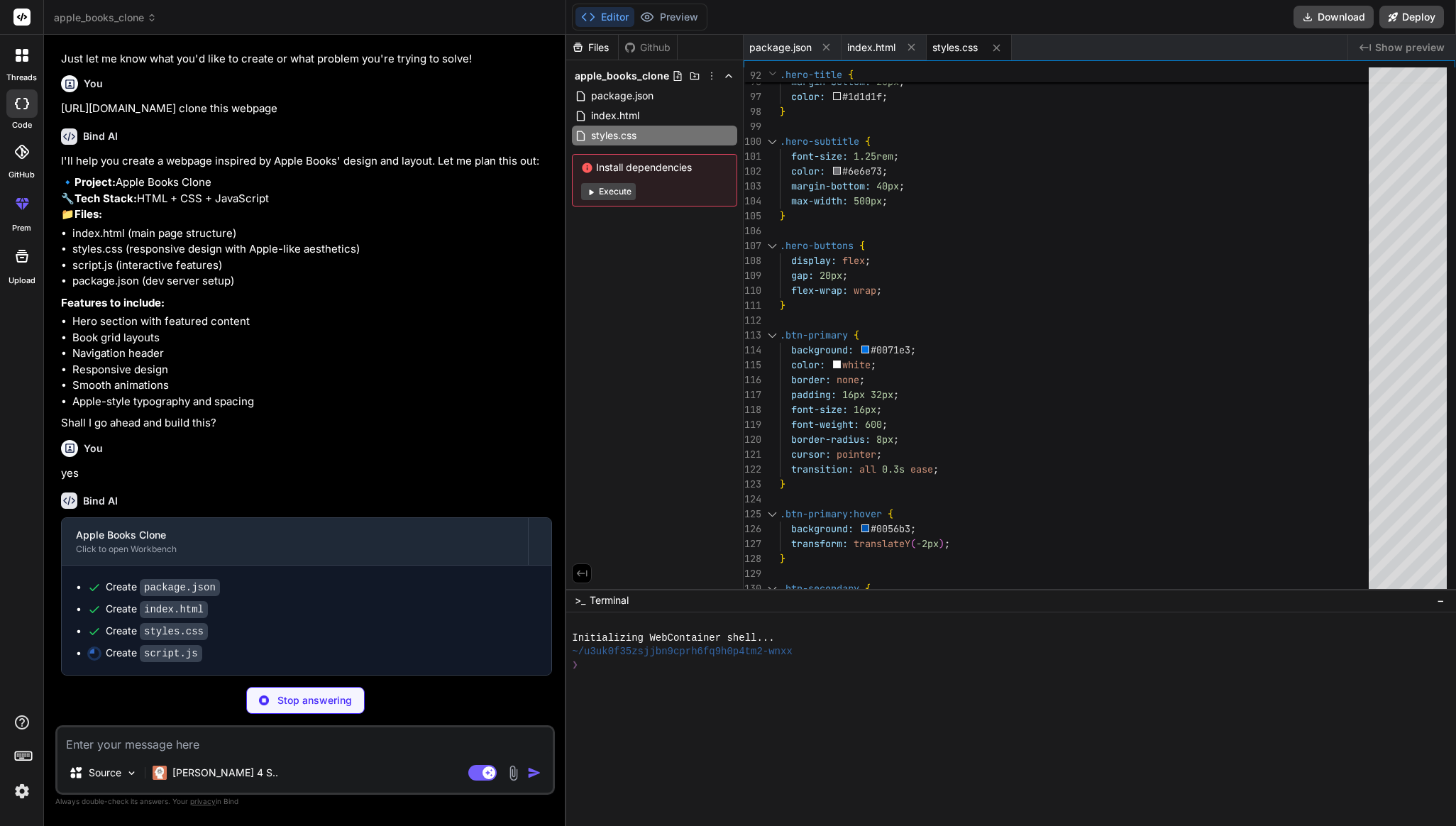
type textarea "x"
type textarea "img.style.opacity = '0'; img.style.transition = 'opacity 0.3s ease'; }); consol…"
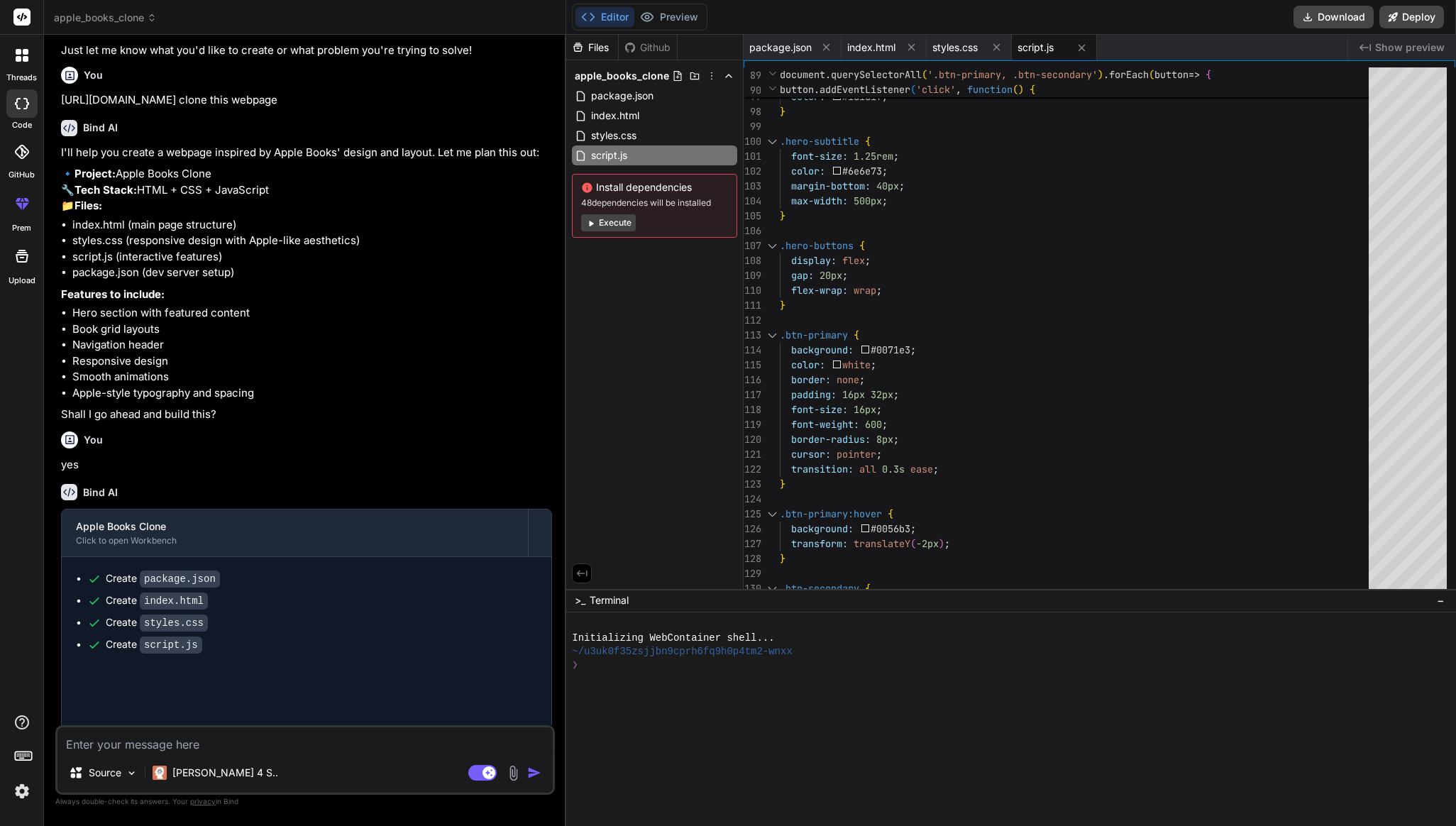
type textarea "x"
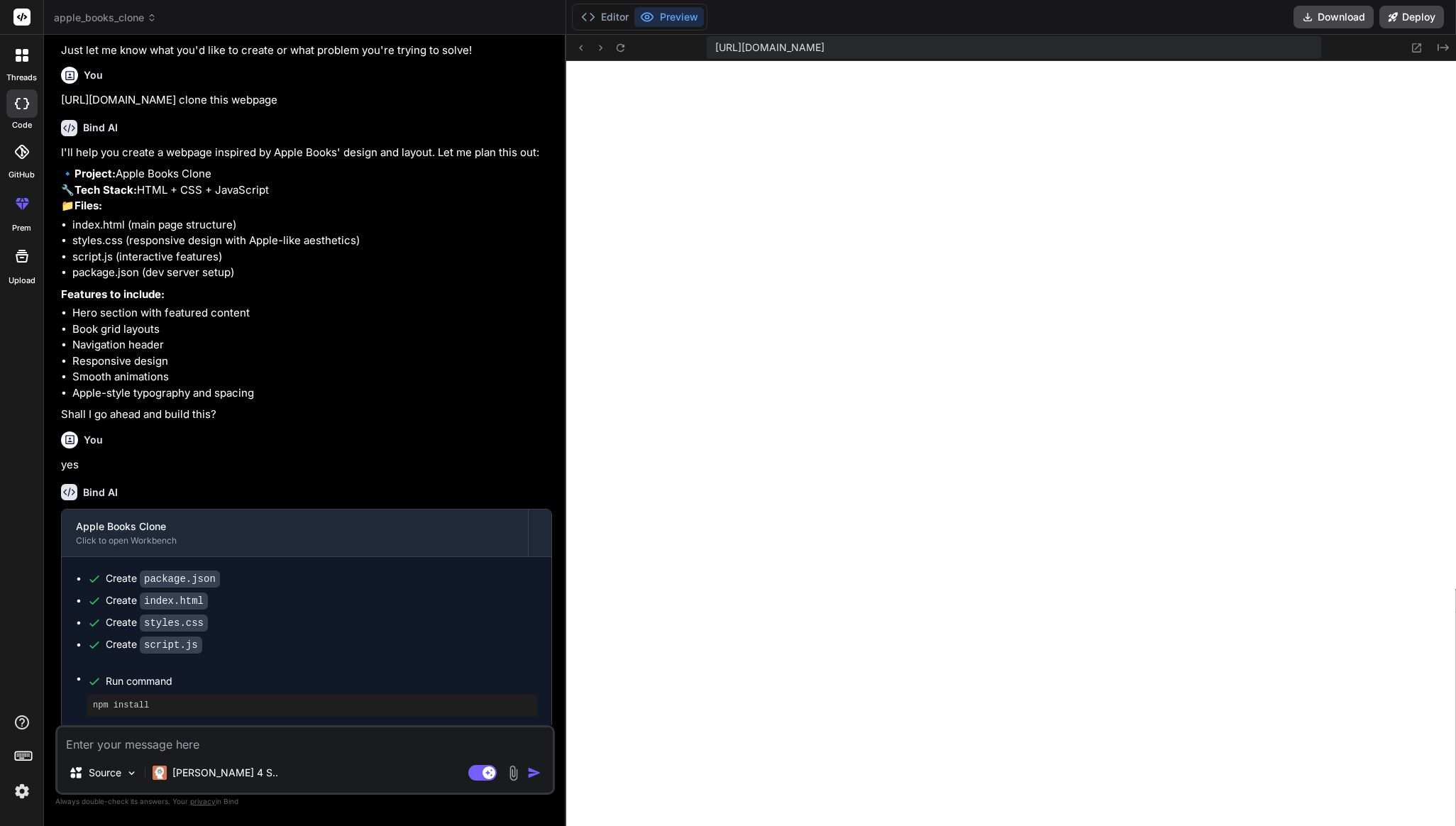
scroll to position [567, 0]
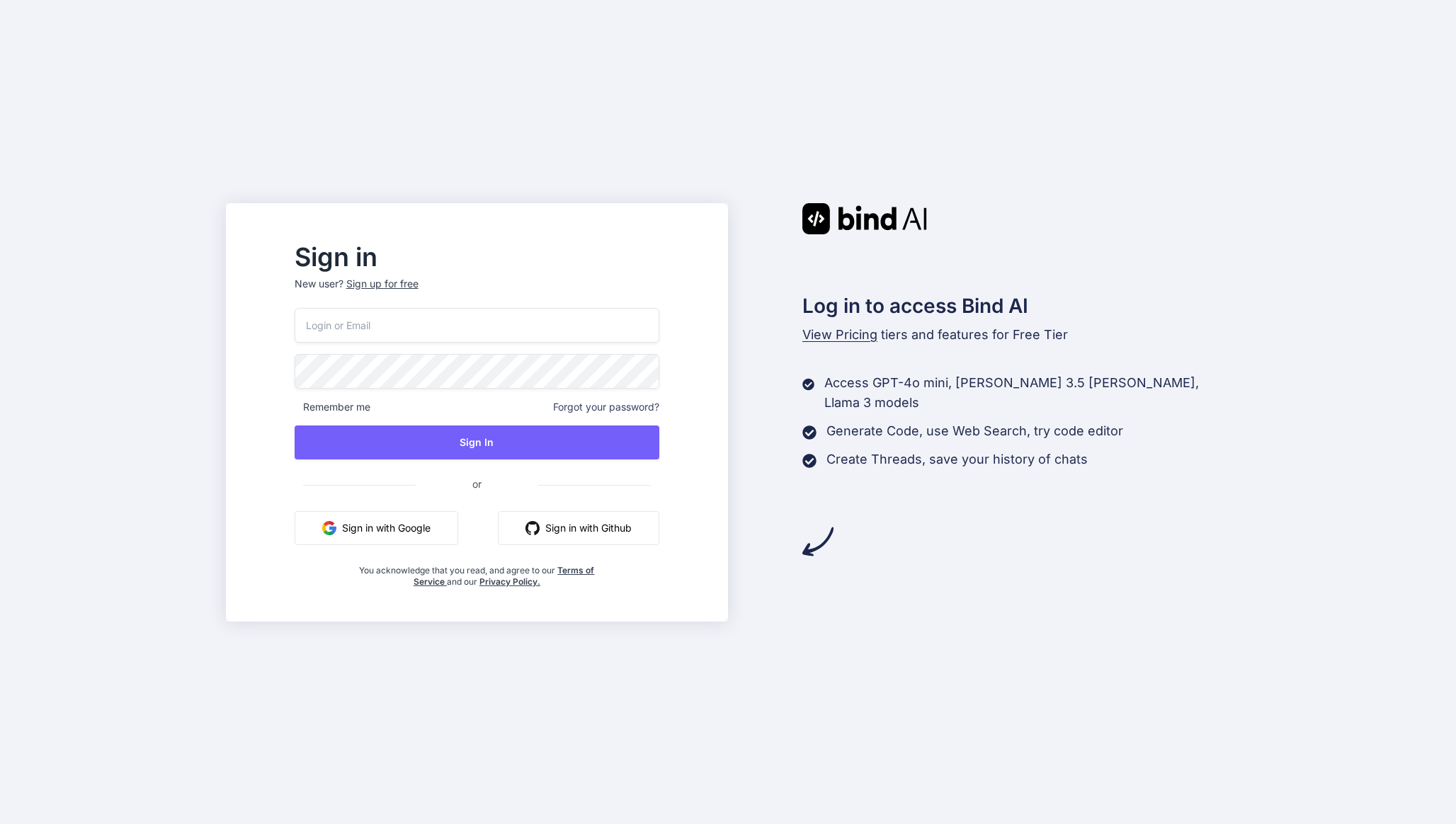
click at [605, 326] on input "email" at bounding box center [477, 324] width 364 height 34
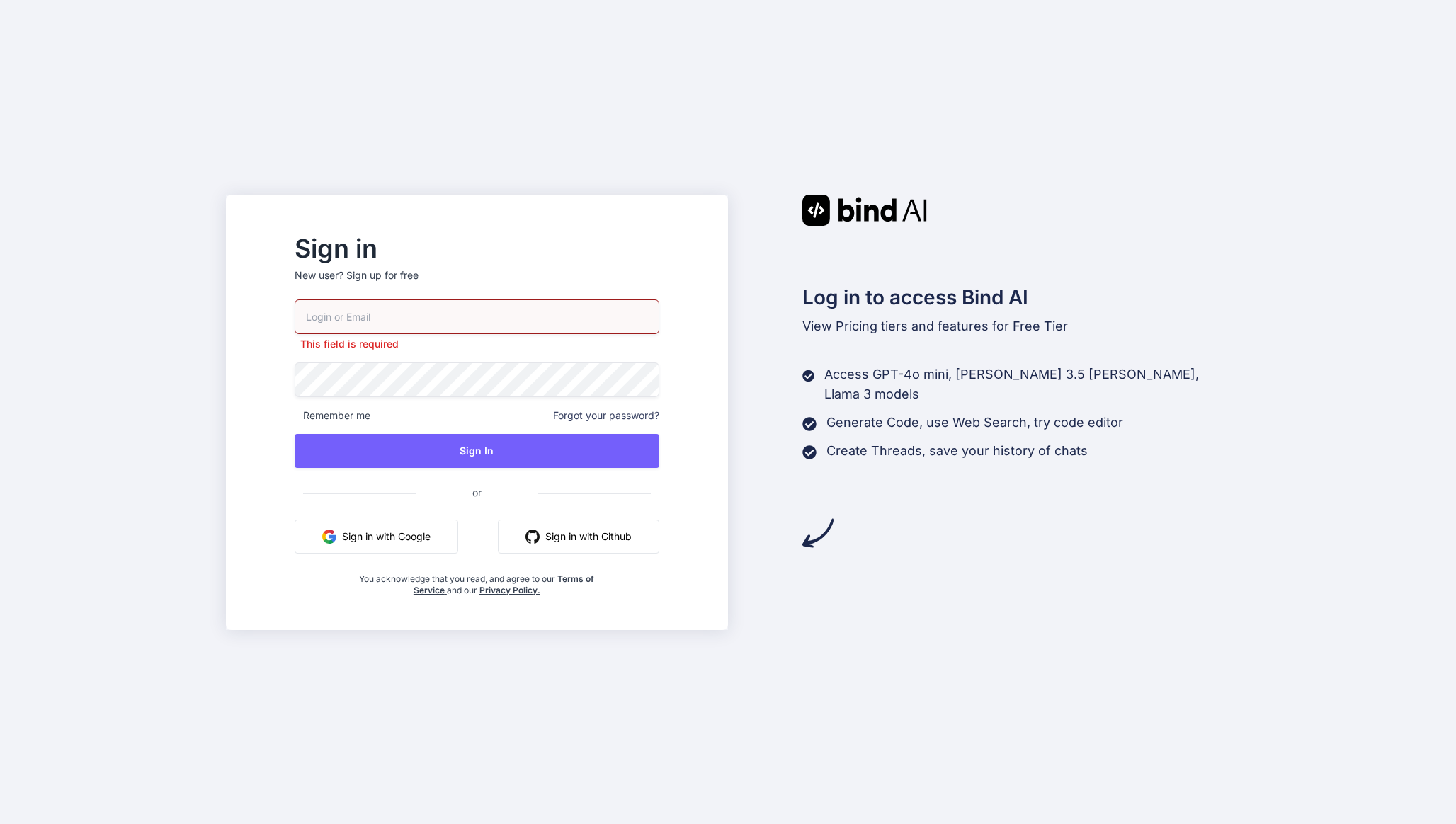
click at [583, 486] on span "or" at bounding box center [477, 494] width 364 height 29
click at [588, 528] on button "Sign in with Github" at bounding box center [578, 536] width 162 height 34
click at [615, 556] on div "This field is required Remember me Forgot your password? Sign In or Sign in wit…" at bounding box center [477, 448] width 364 height 297
click at [623, 540] on button "Sign in with Github" at bounding box center [578, 536] width 162 height 34
